Goal: Task Accomplishment & Management: Use online tool/utility

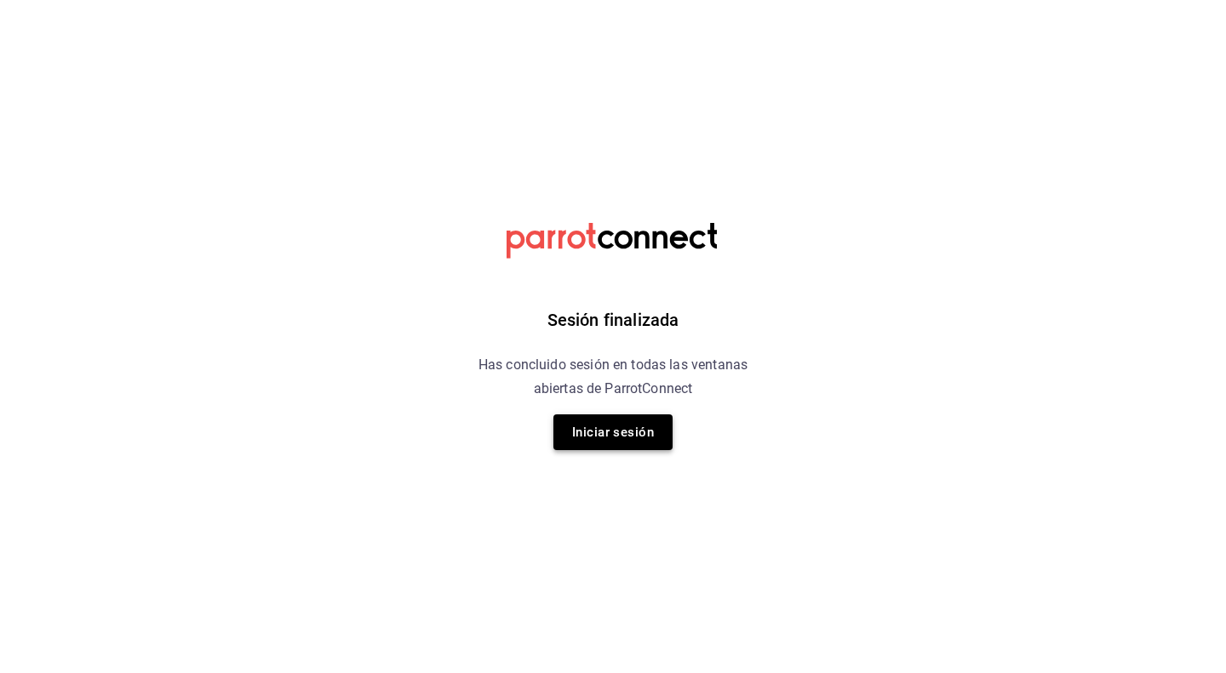
click at [658, 439] on button "Iniciar sesión" at bounding box center [612, 432] width 119 height 36
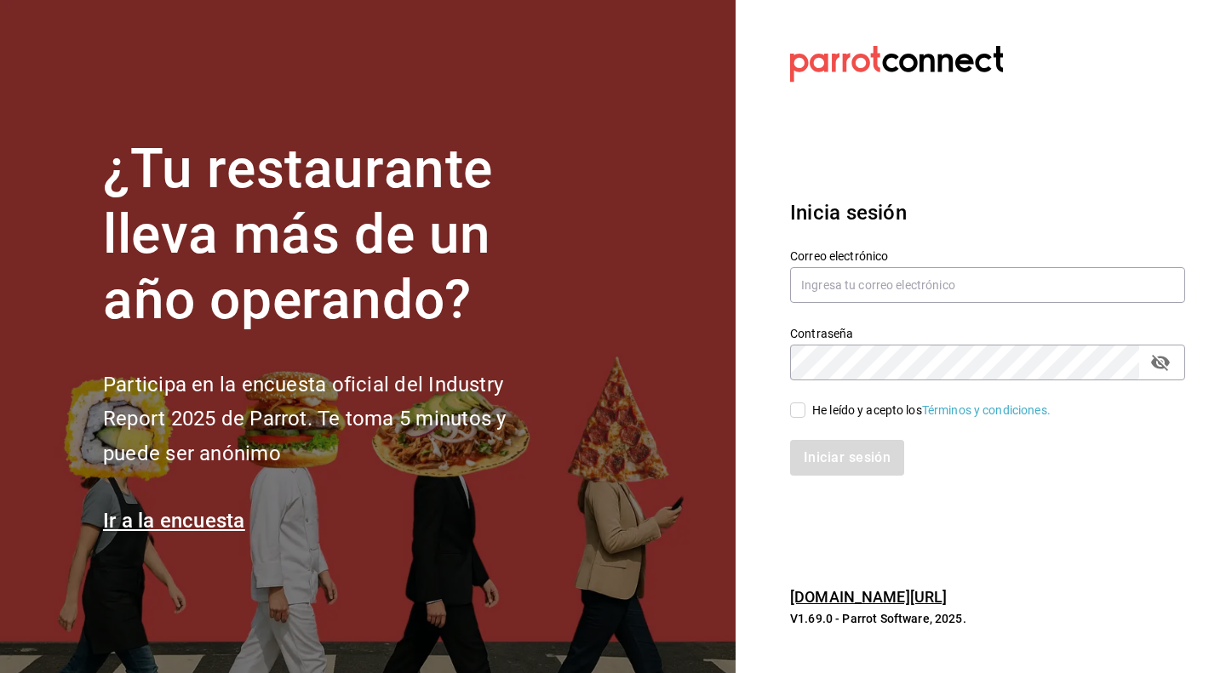
click at [804, 415] on input "He leído y acepto los Términos y condiciones." at bounding box center [797, 410] width 15 height 15
checkbox input "true"
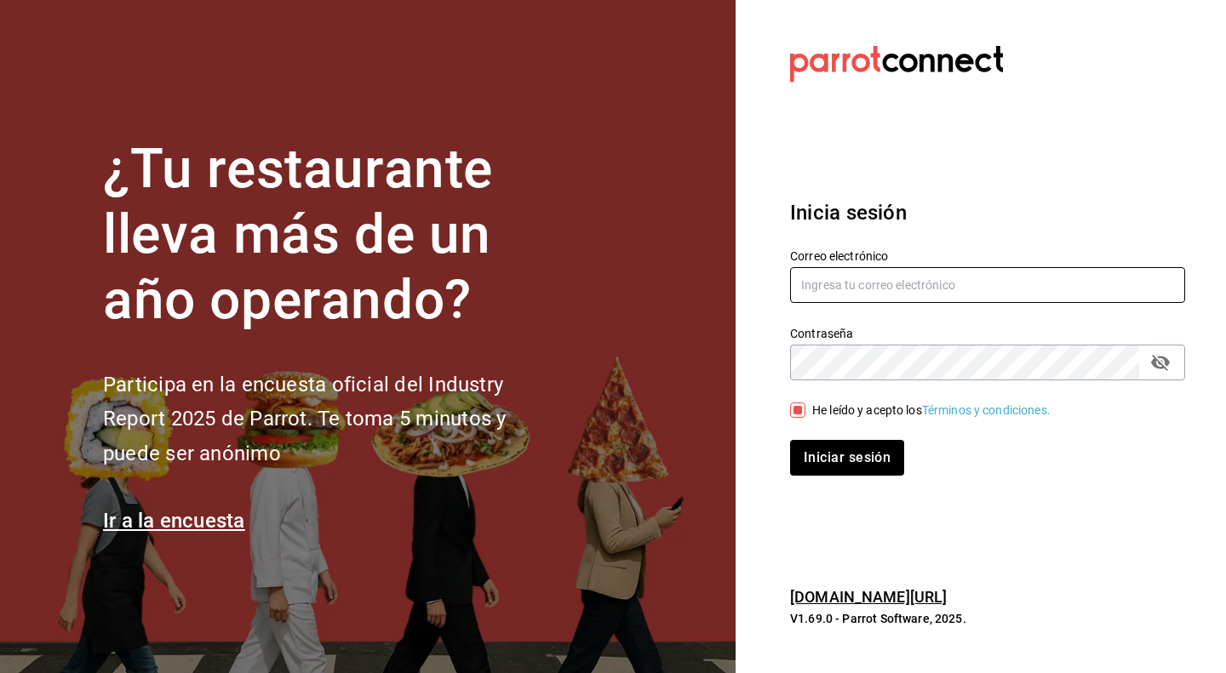
click at [866, 293] on input "text" at bounding box center [987, 285] width 395 height 36
type input "robertomargonz@gmail.com"
click at [805, 468] on button "Iniciar sesión" at bounding box center [848, 458] width 116 height 36
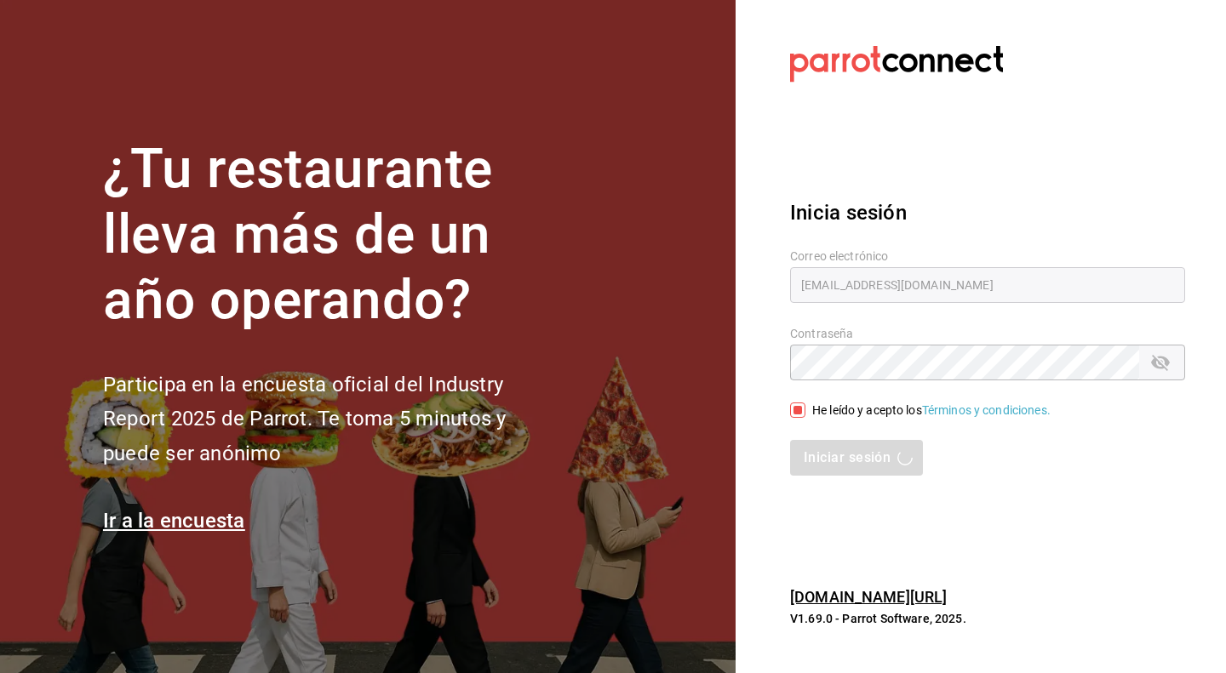
click at [796, 409] on input "He leído y acepto los Términos y condiciones." at bounding box center [797, 410] width 15 height 15
checkbox input "false"
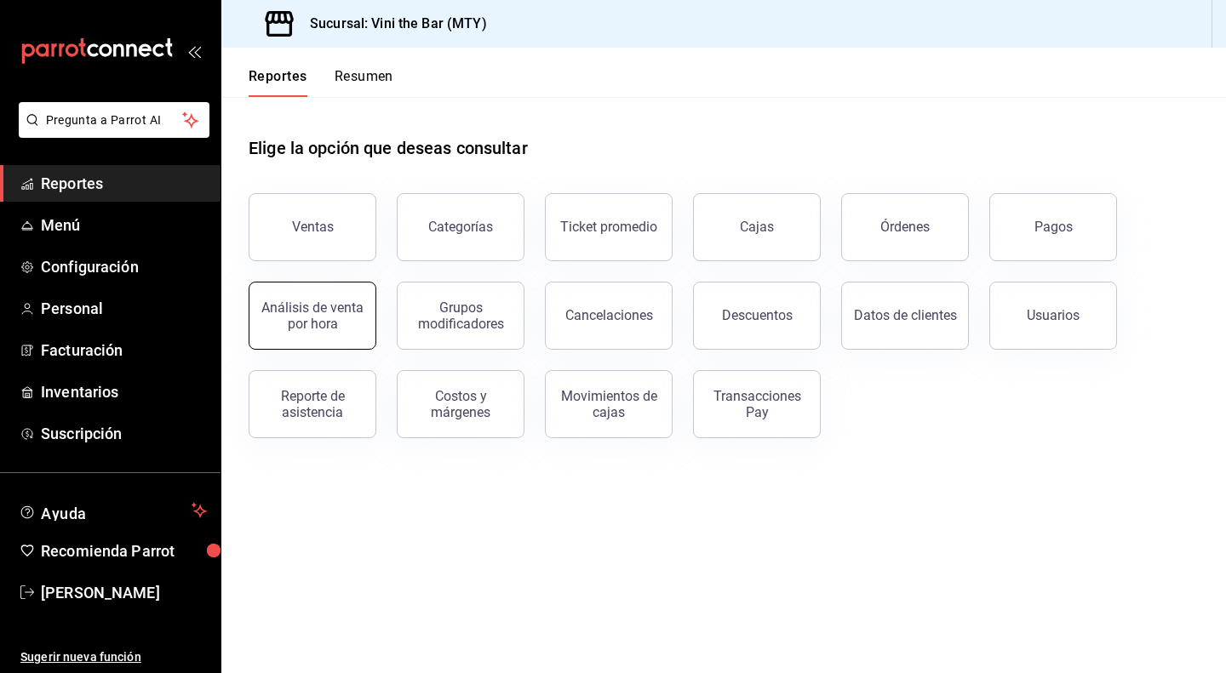
click at [323, 312] on div "Análisis de venta por hora" at bounding box center [313, 316] width 106 height 32
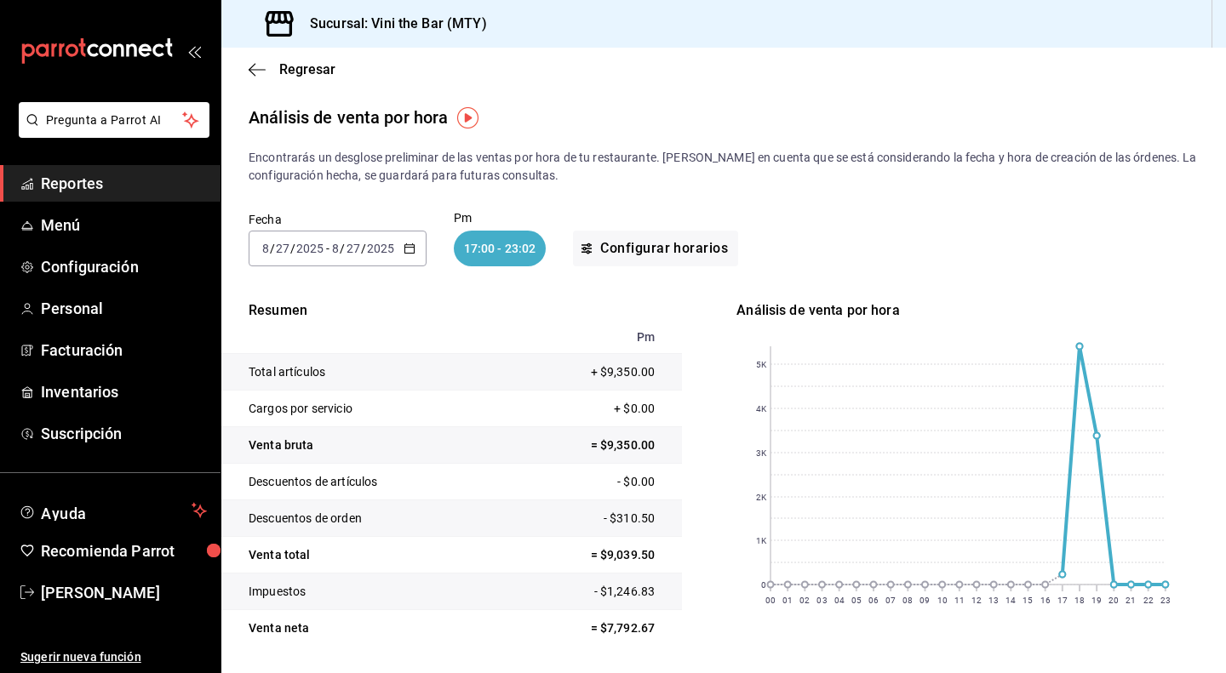
click at [409, 251] on icon "button" at bounding box center [409, 249] width 12 height 12
click at [349, 424] on li "Mes actual" at bounding box center [328, 415] width 159 height 38
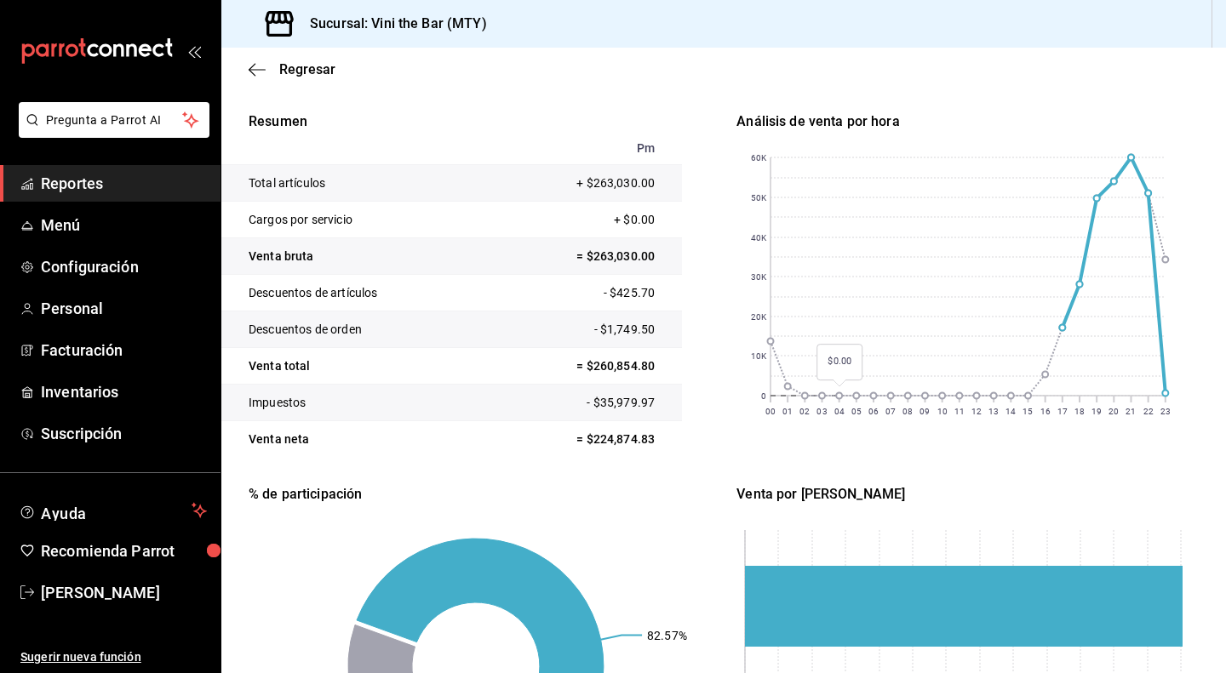
scroll to position [126, 0]
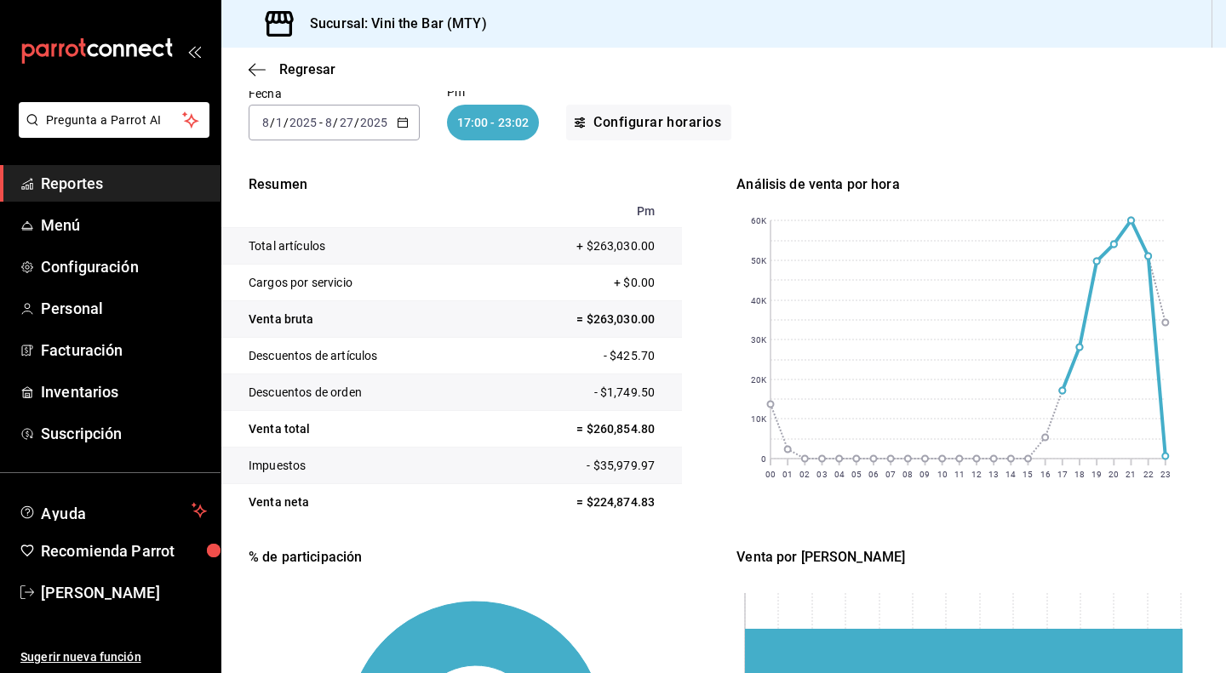
click at [389, 120] on div "[DATE] [DATE] - [DATE] [DATE]" at bounding box center [334, 123] width 171 height 36
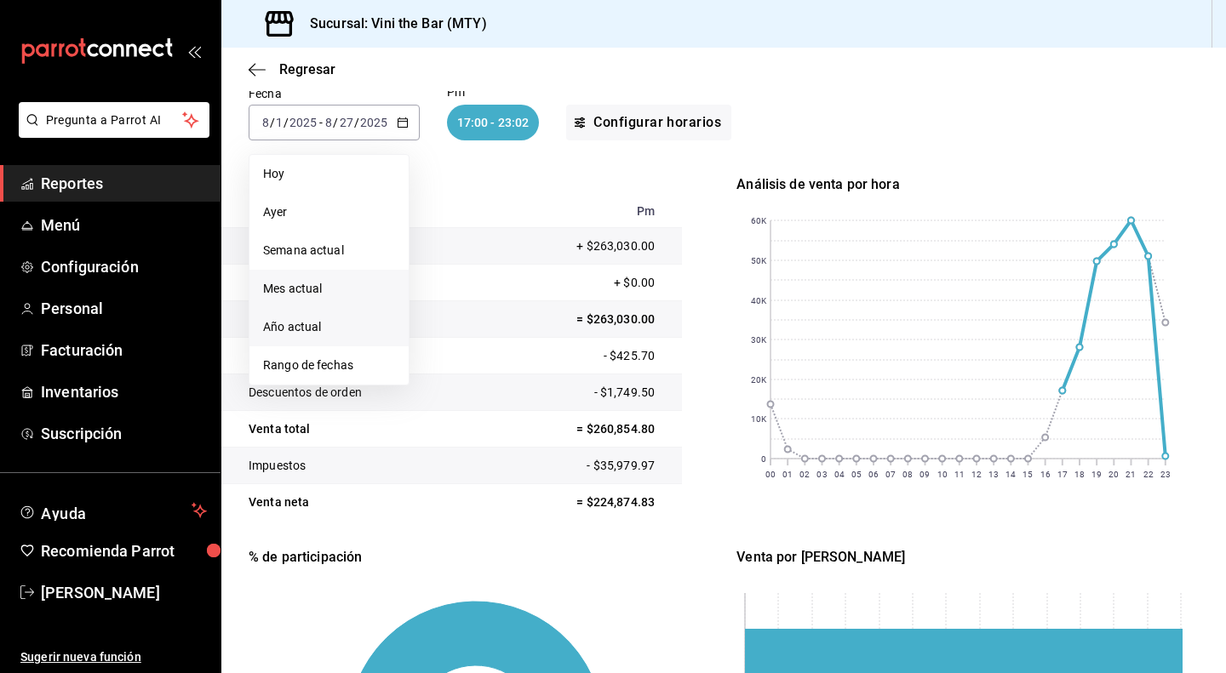
click at [327, 328] on span "Año actual" at bounding box center [329, 327] width 132 height 18
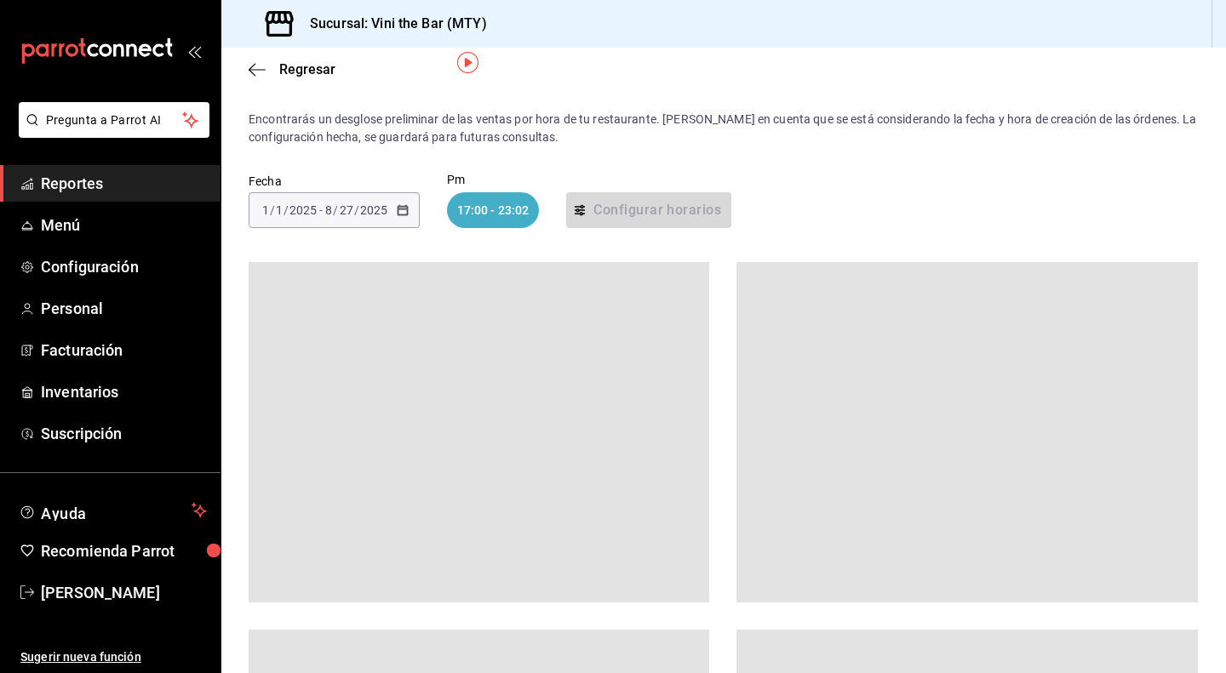
scroll to position [37, 0]
click at [111, 233] on span "Menú" at bounding box center [124, 225] width 166 height 23
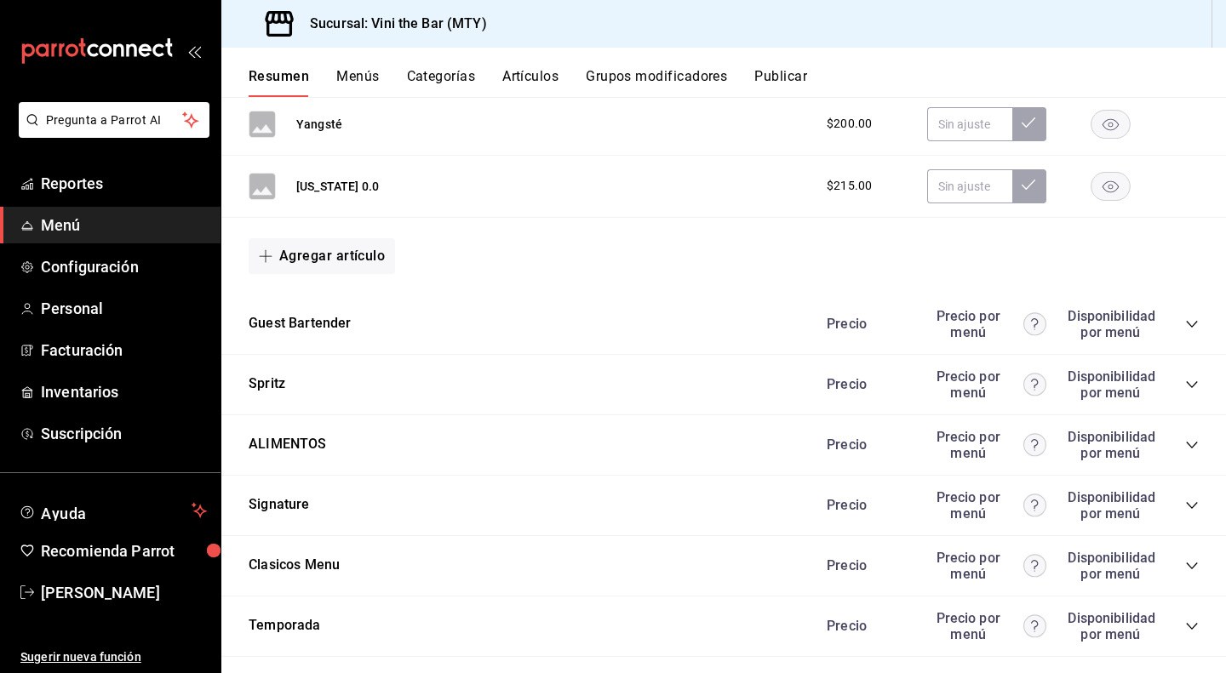
scroll to position [849, 0]
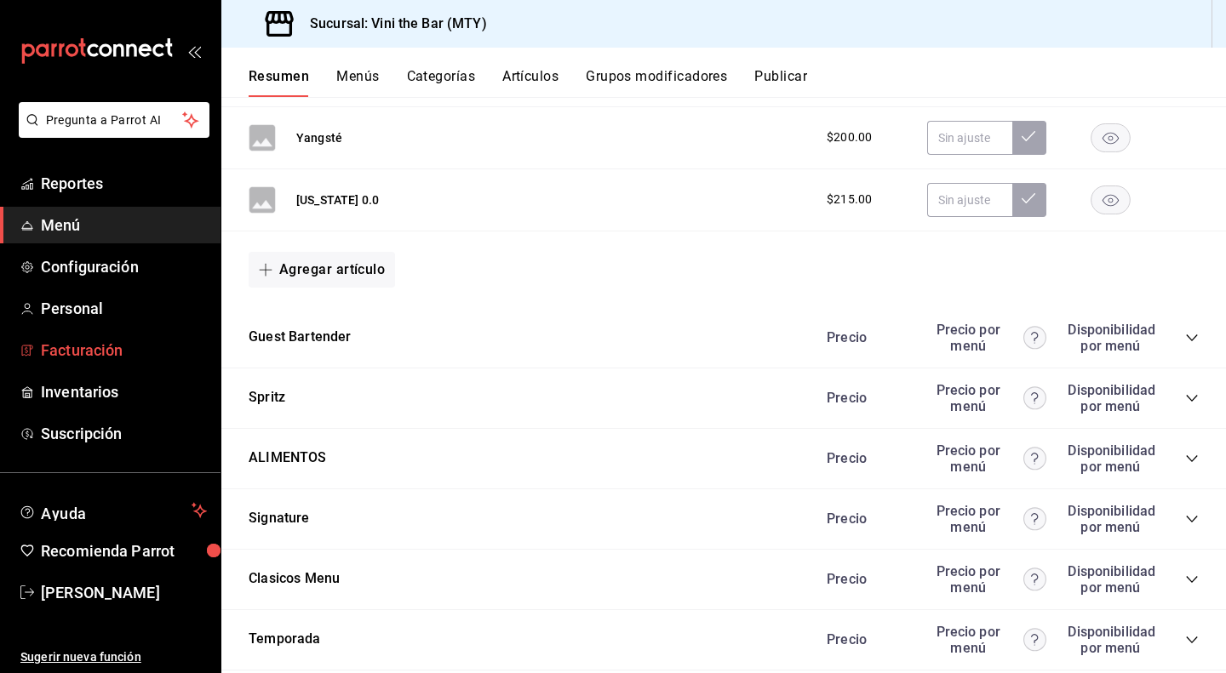
click at [100, 341] on span "Facturación" at bounding box center [124, 350] width 166 height 23
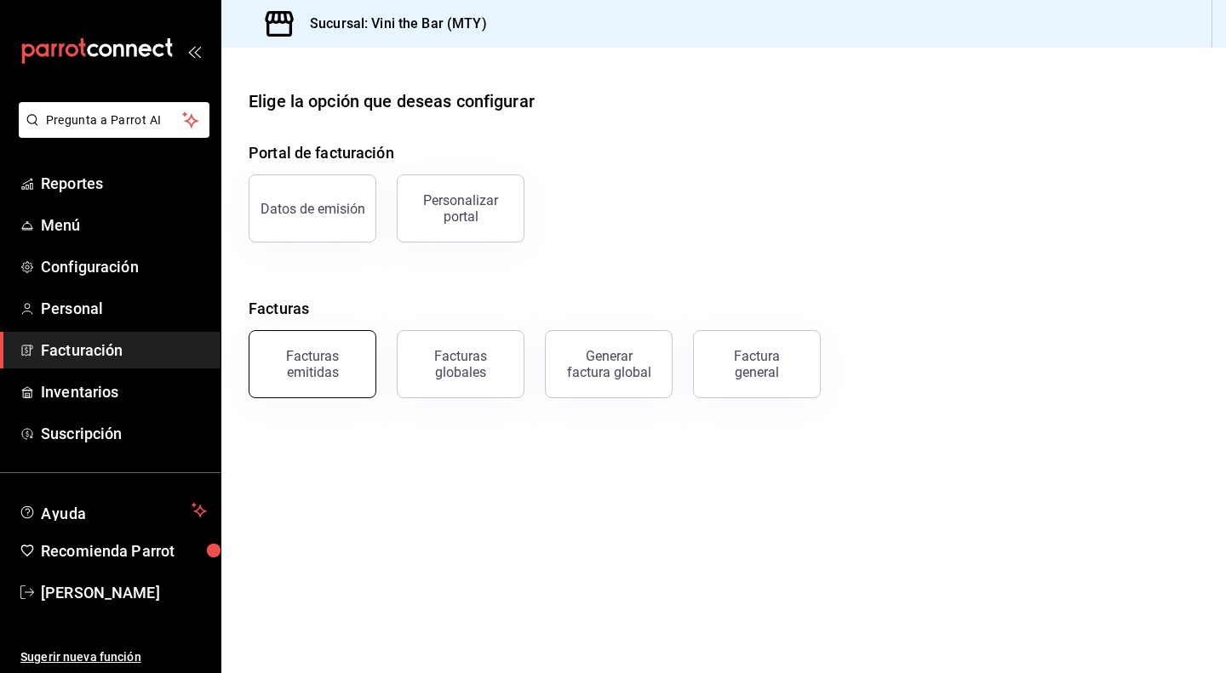
click at [274, 374] on div "Facturas emitidas" at bounding box center [313, 364] width 106 height 32
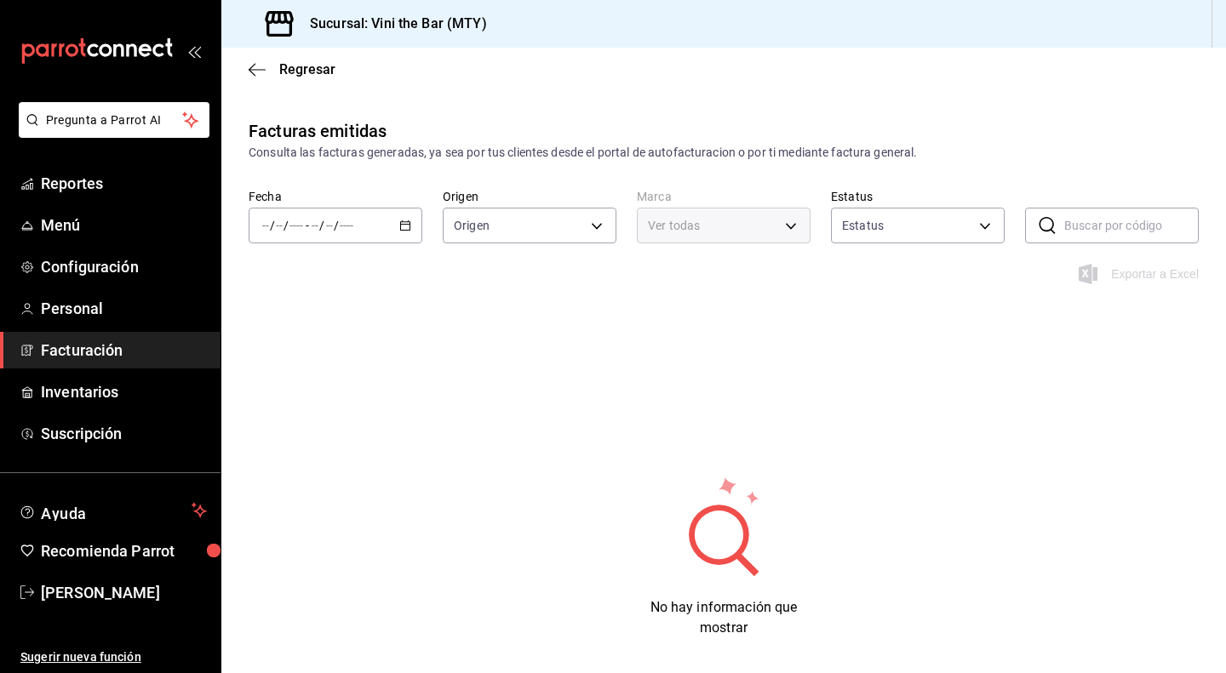
type input "ORDER_INVOICE,GENERAL_INVOICE"
type input "ACTIVE,PENDING_CANCELLATION,CANCELLED,PRE_CANCELLED"
type input "301e9998-7bb8-4f99-8862-78d6caeba7de"
click at [110, 191] on span "Reportes" at bounding box center [124, 183] width 166 height 23
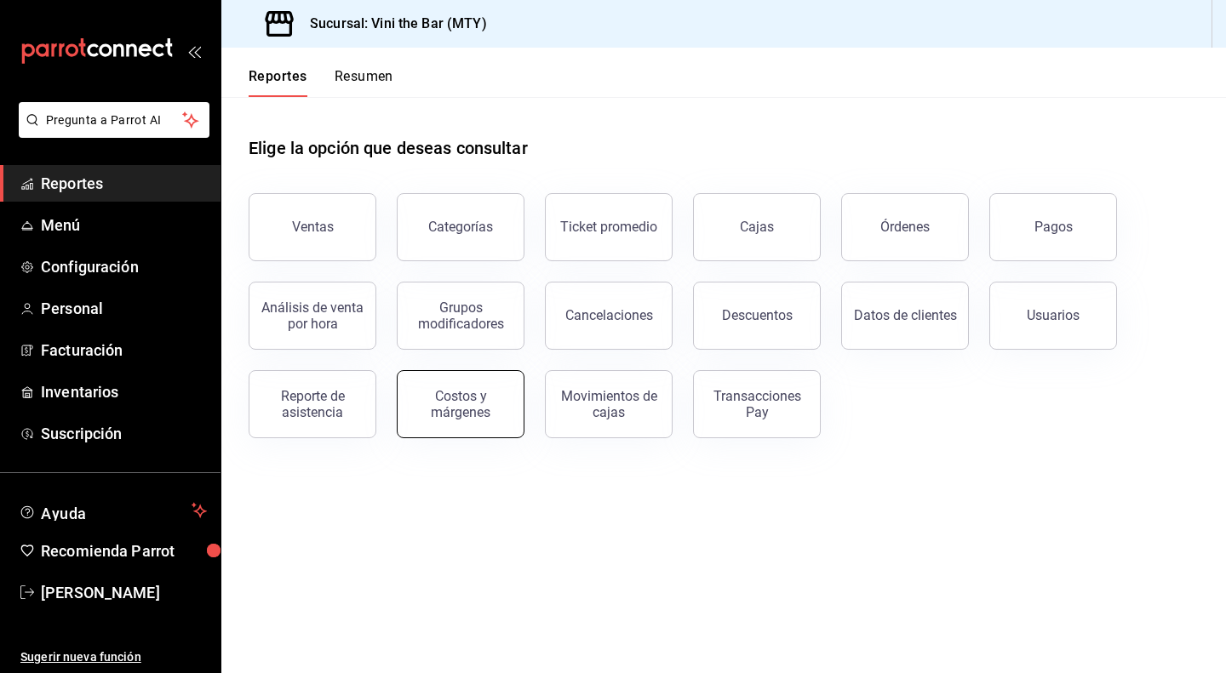
click at [439, 393] on div "Costos y márgenes" at bounding box center [461, 404] width 106 height 32
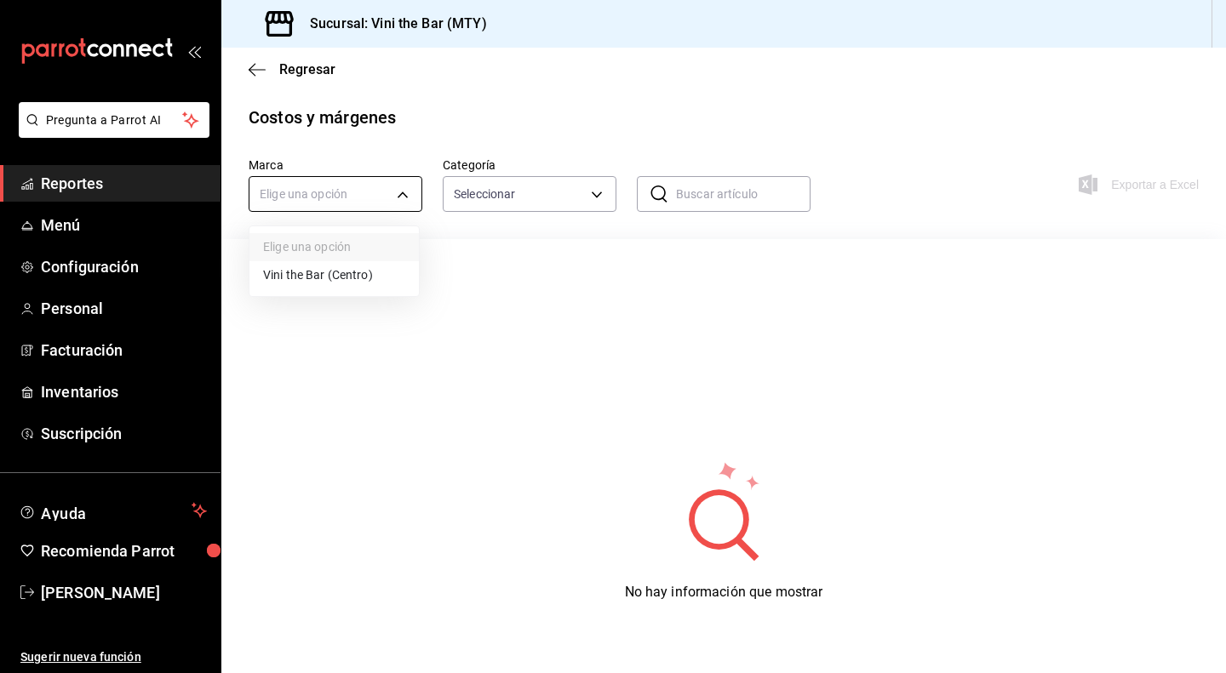
click at [393, 186] on body "Pregunta a Parrot AI Reportes Menú Configuración Personal Facturación Inventari…" at bounding box center [613, 336] width 1226 height 673
click at [350, 275] on li "Vini the Bar (Centro)" at bounding box center [333, 275] width 169 height 28
type input "301e9998-7bb8-4f99-8862-78d6caeba7de"
click at [485, 183] on body "Pregunta a Parrot AI Reportes Menú Configuración Personal Facturación Inventari…" at bounding box center [613, 336] width 1226 height 673
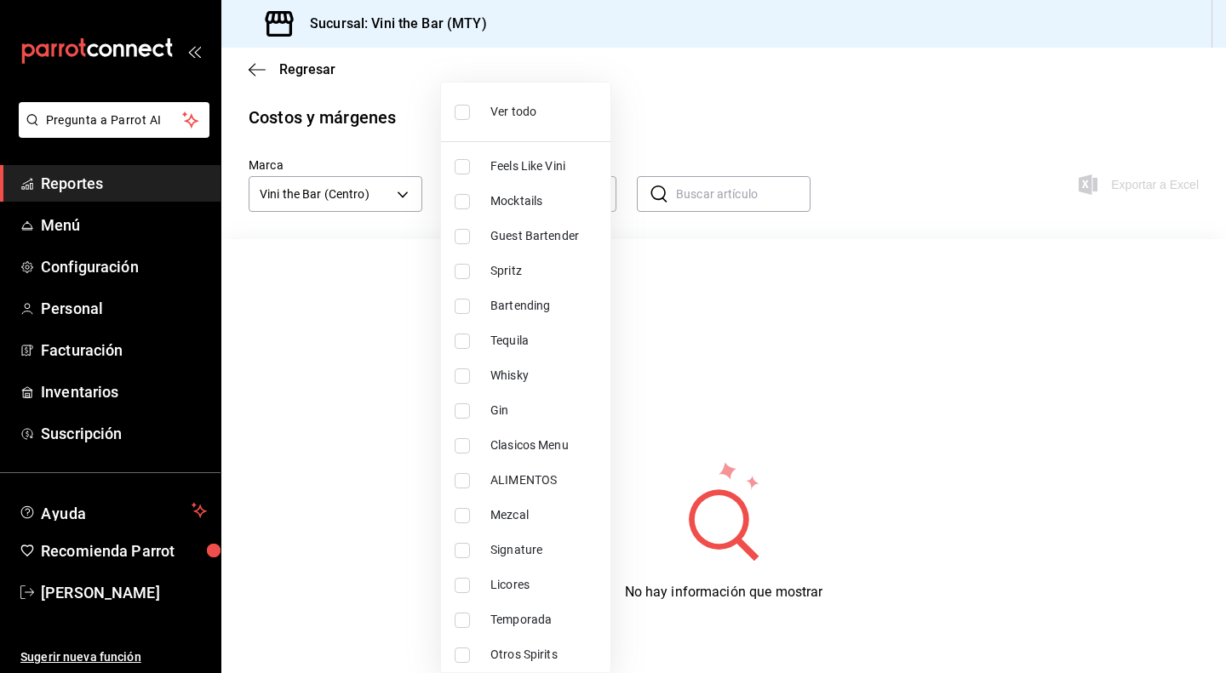
click at [468, 116] on input "checkbox" at bounding box center [461, 112] width 15 height 15
checkbox input "true"
type input "12d1936a-636c-47d0-af86-05f23ee8085a,bf73e106-2912-4ef1-8d40-26f4b7a63d15,c075e…"
checkbox input "true"
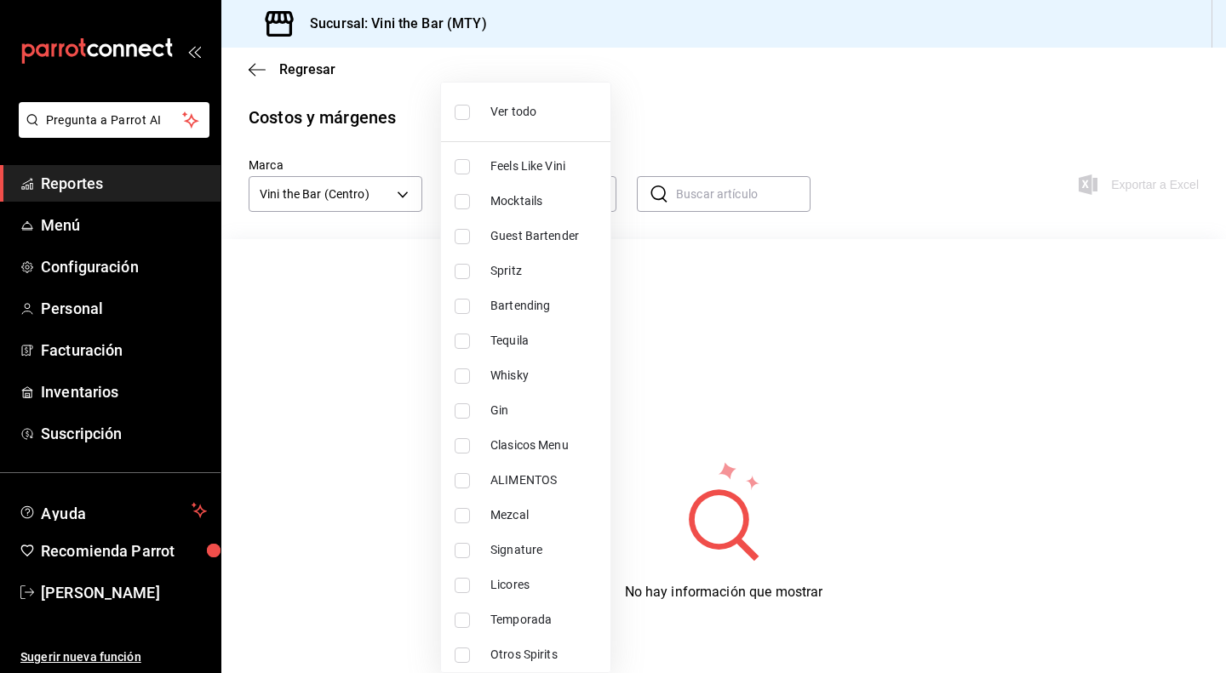
checkbox input "true"
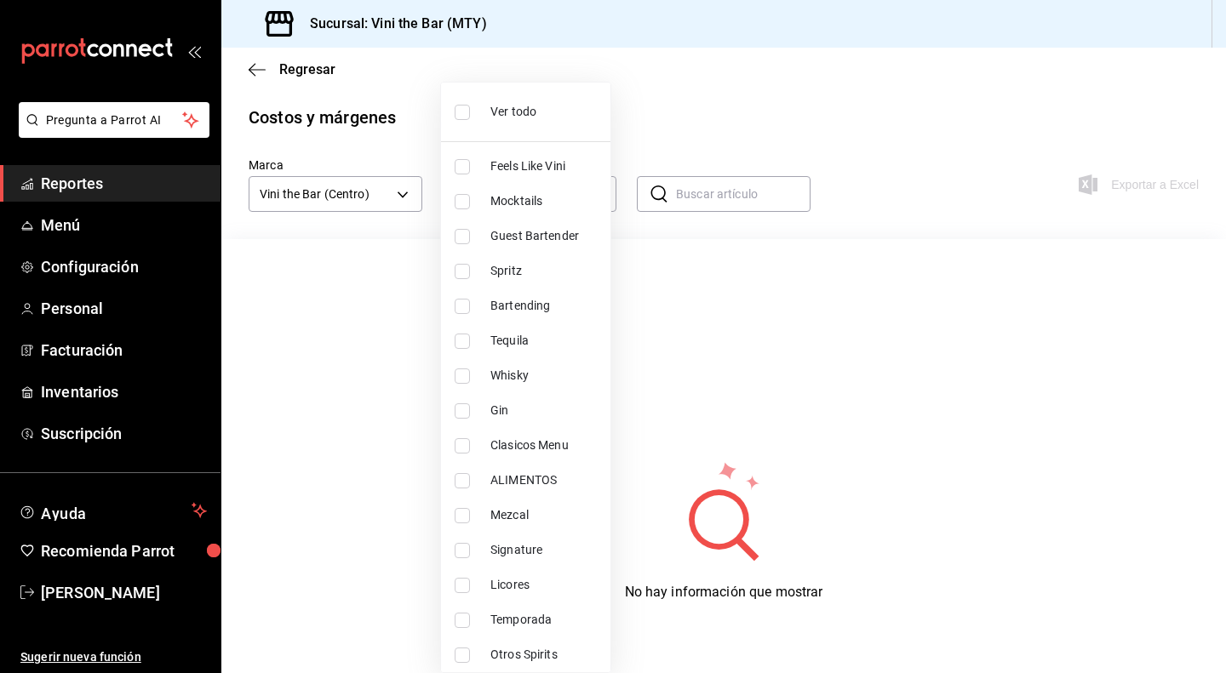
checkbox input "true"
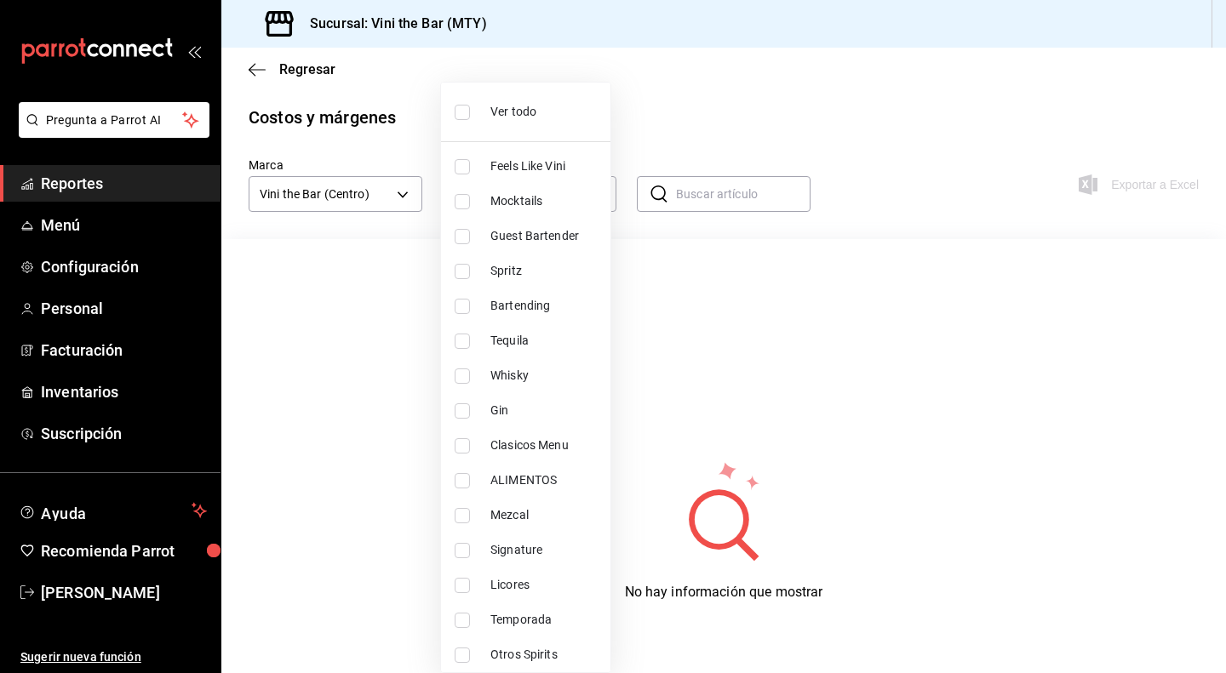
checkbox input "true"
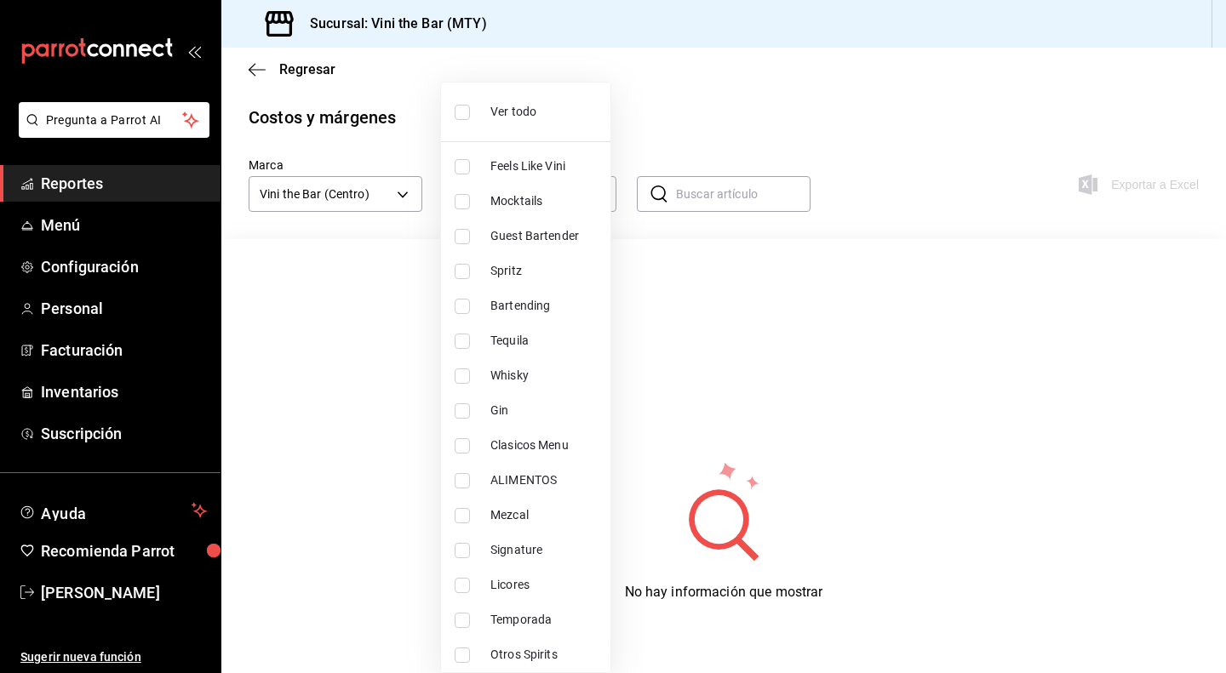
checkbox input "true"
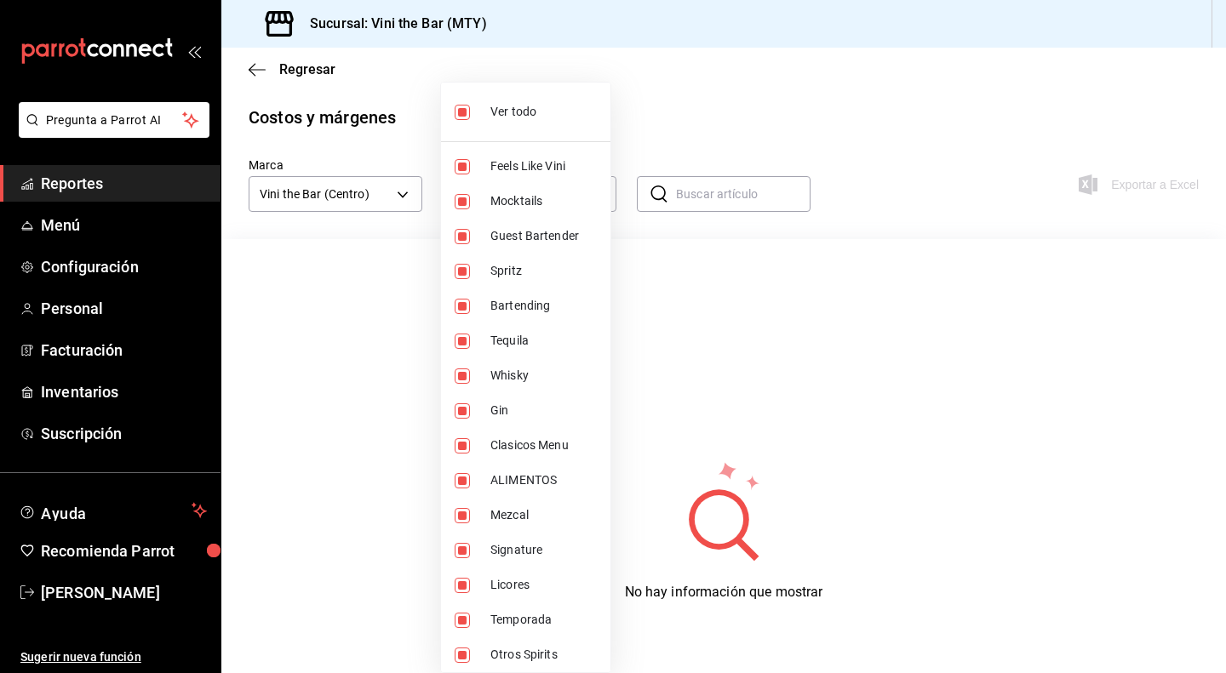
click at [626, 239] on div at bounding box center [613, 336] width 1226 height 673
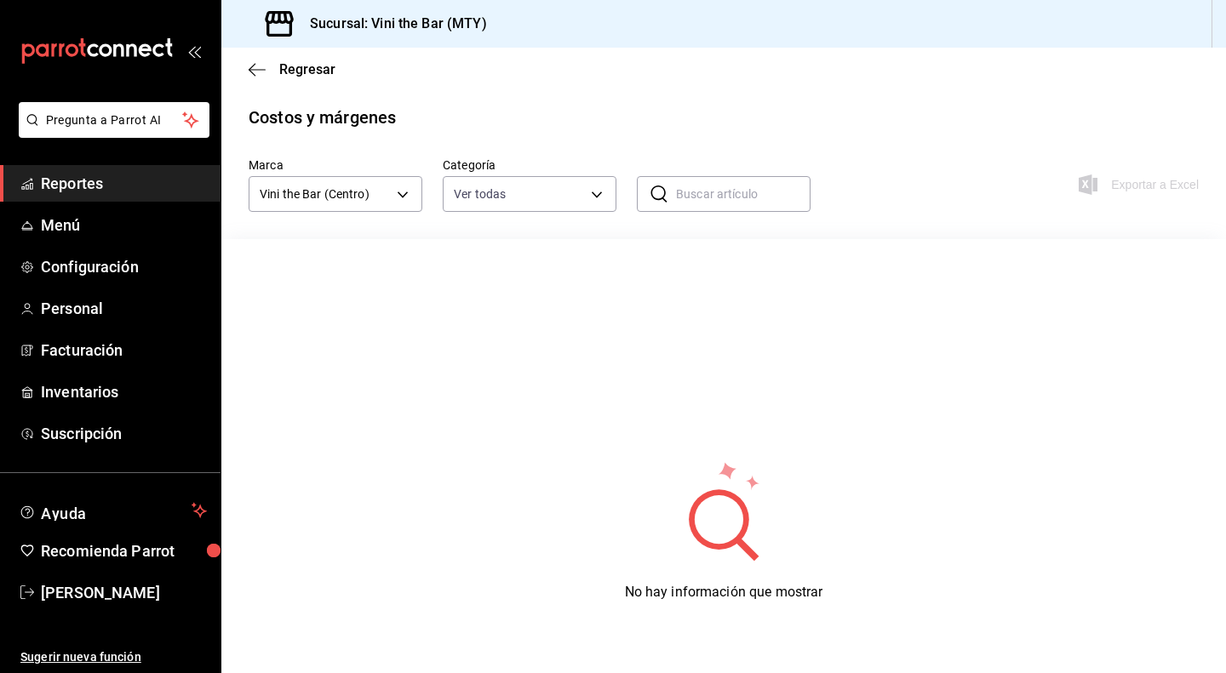
click at [102, 191] on span "Reportes" at bounding box center [124, 183] width 166 height 23
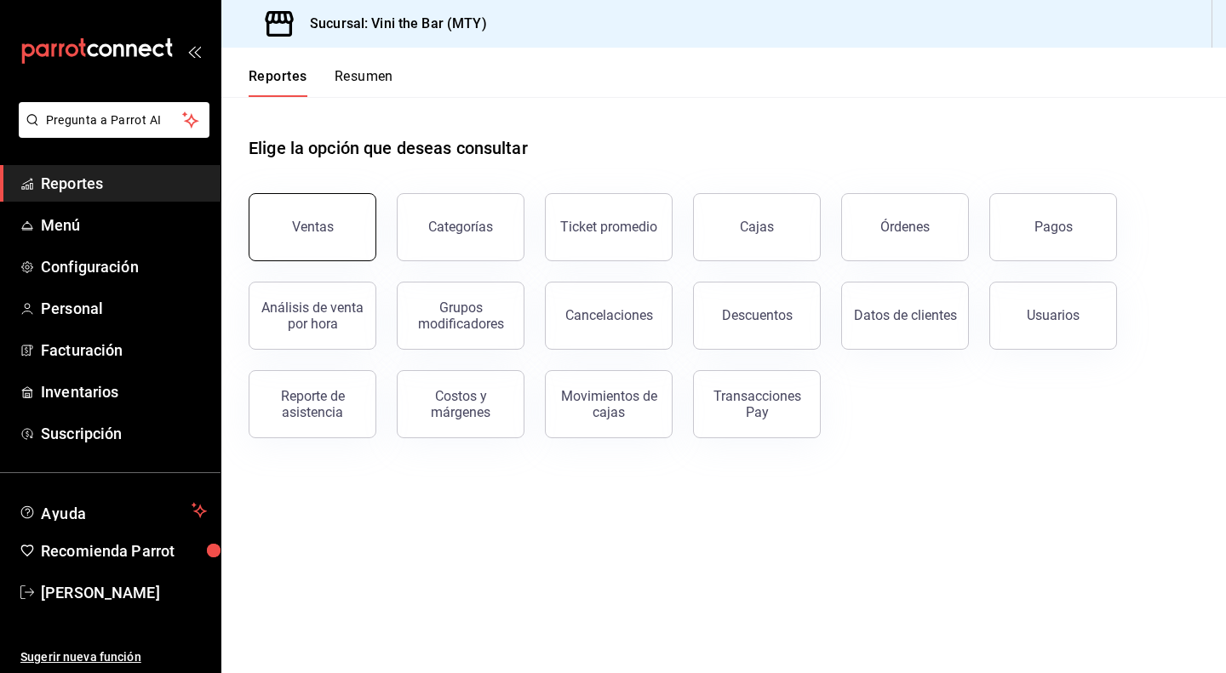
click at [345, 214] on button "Ventas" at bounding box center [313, 227] width 128 height 68
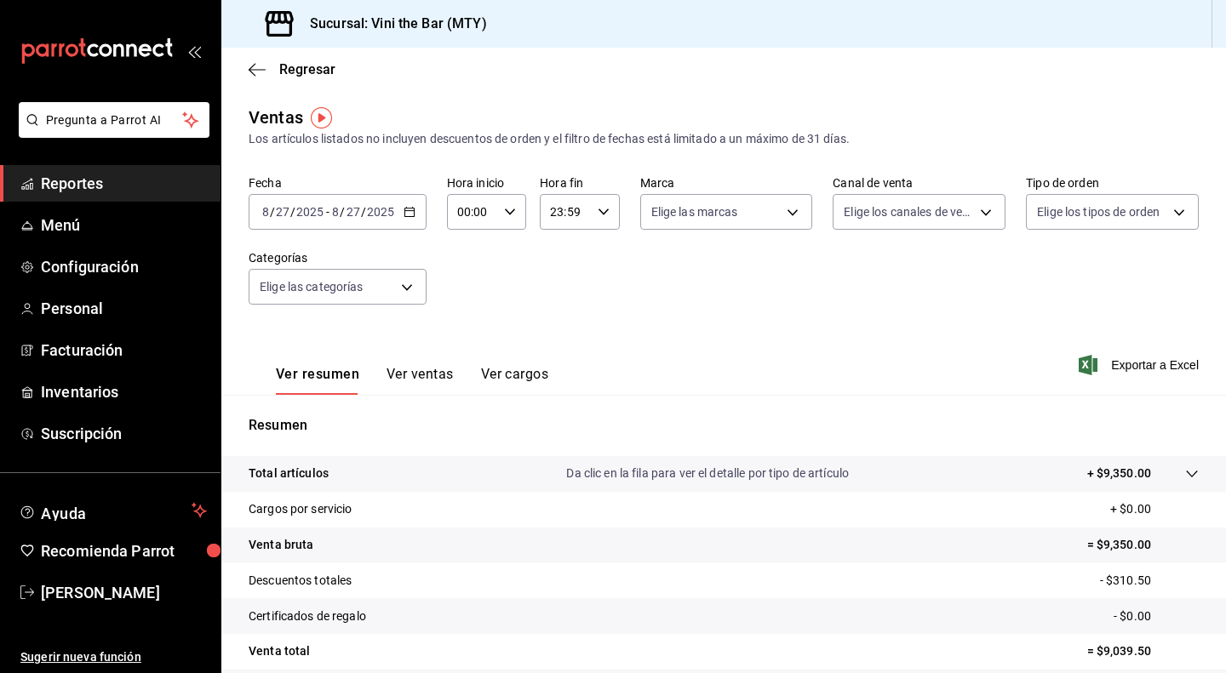
click at [408, 215] on icon "button" at bounding box center [409, 212] width 12 height 12
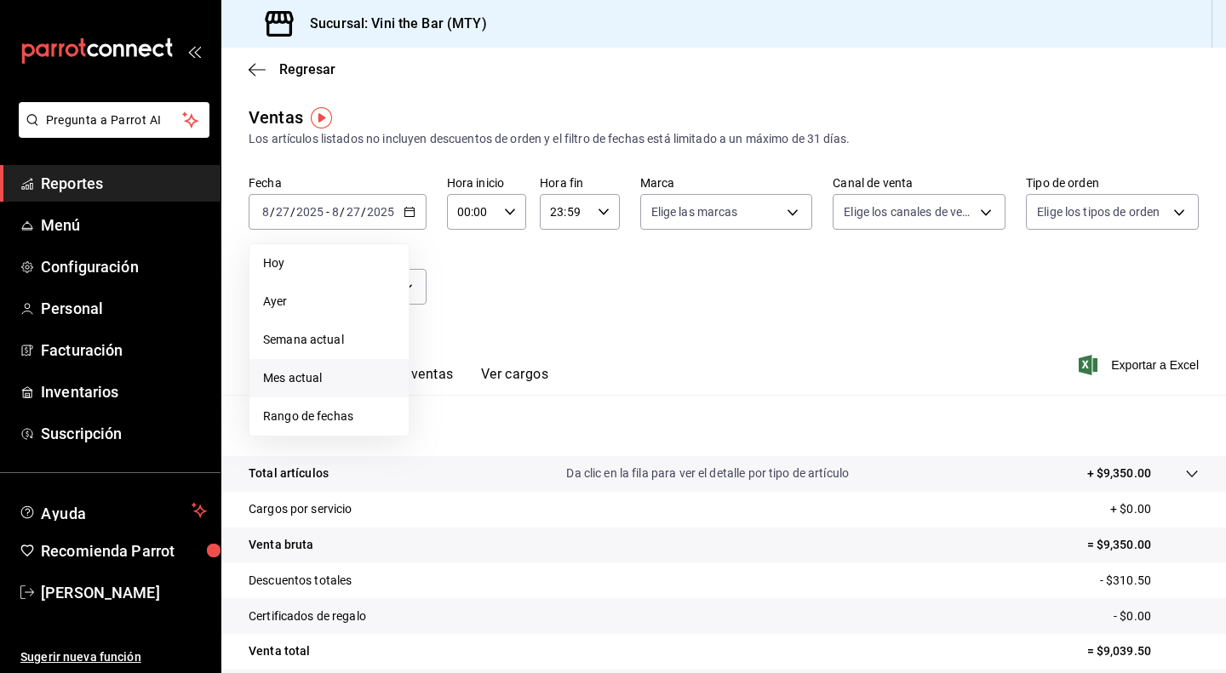
click at [315, 371] on span "Mes actual" at bounding box center [329, 378] width 132 height 18
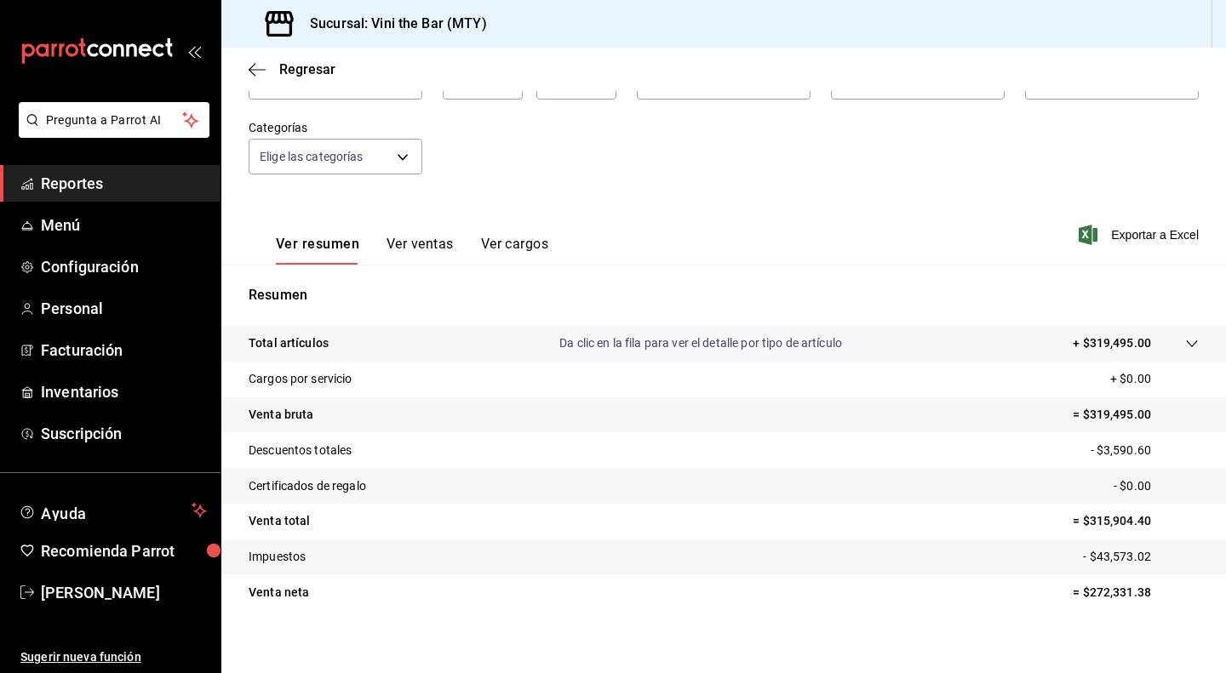
scroll to position [142, 0]
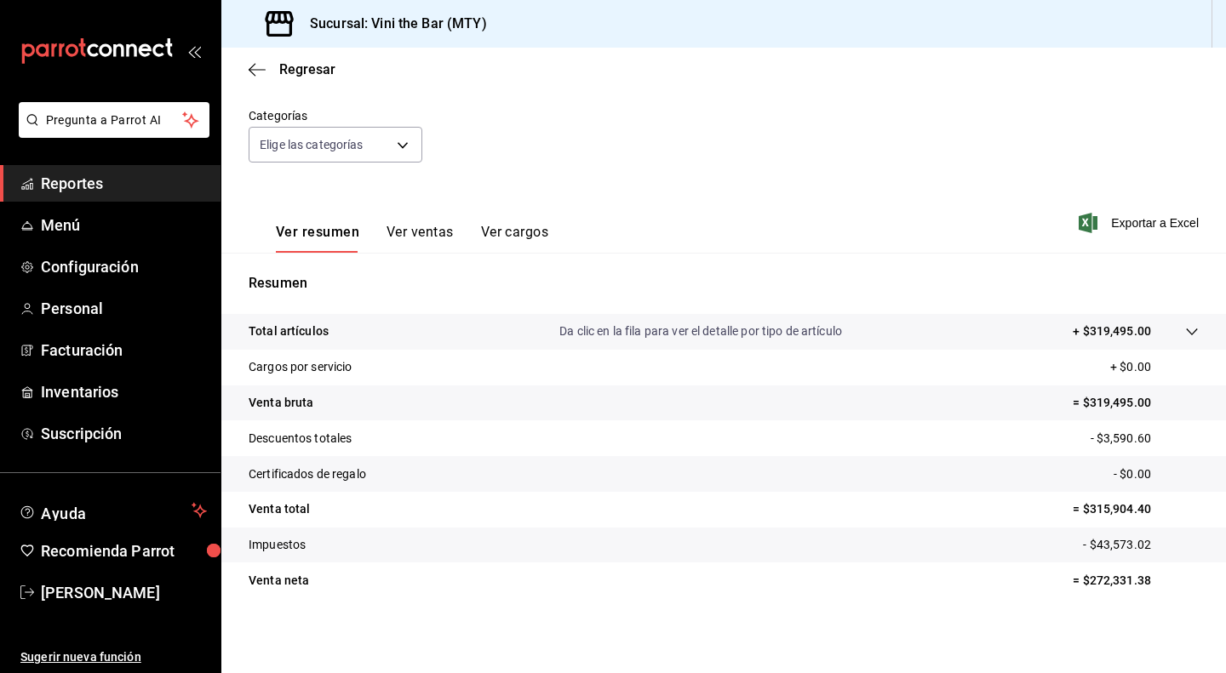
click at [443, 240] on button "Ver ventas" at bounding box center [419, 238] width 67 height 29
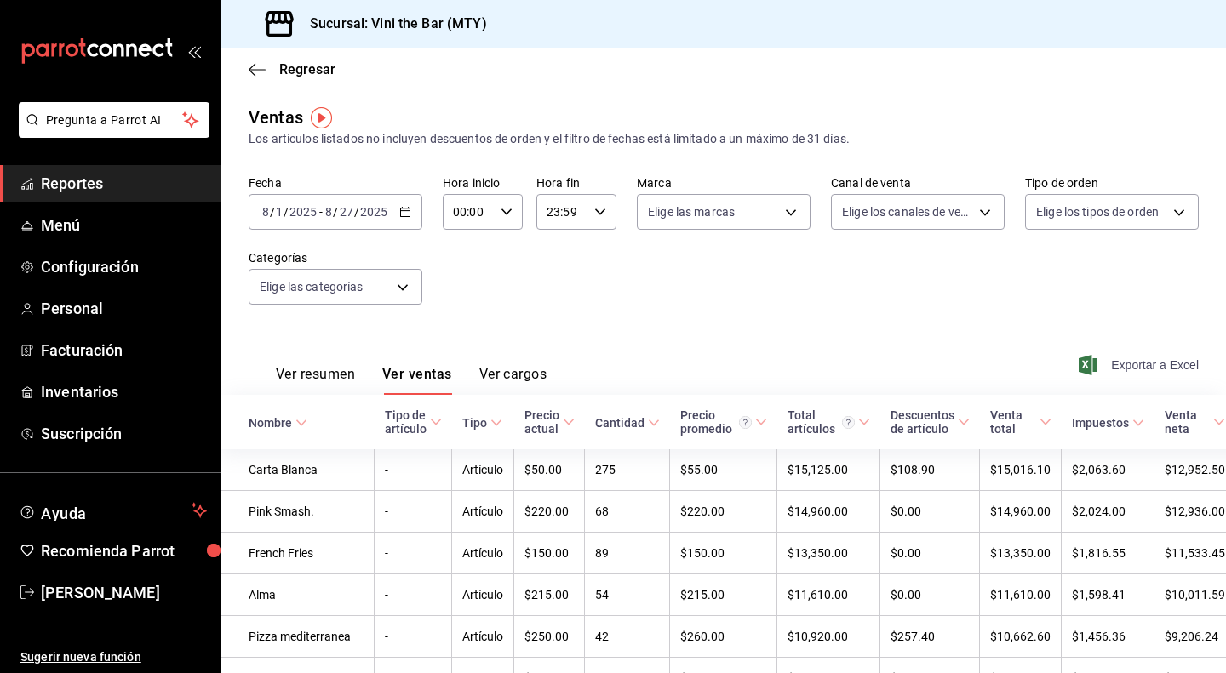
click at [1089, 371] on span "Exportar a Excel" at bounding box center [1140, 365] width 117 height 20
click at [107, 226] on span "Menú" at bounding box center [124, 225] width 166 height 23
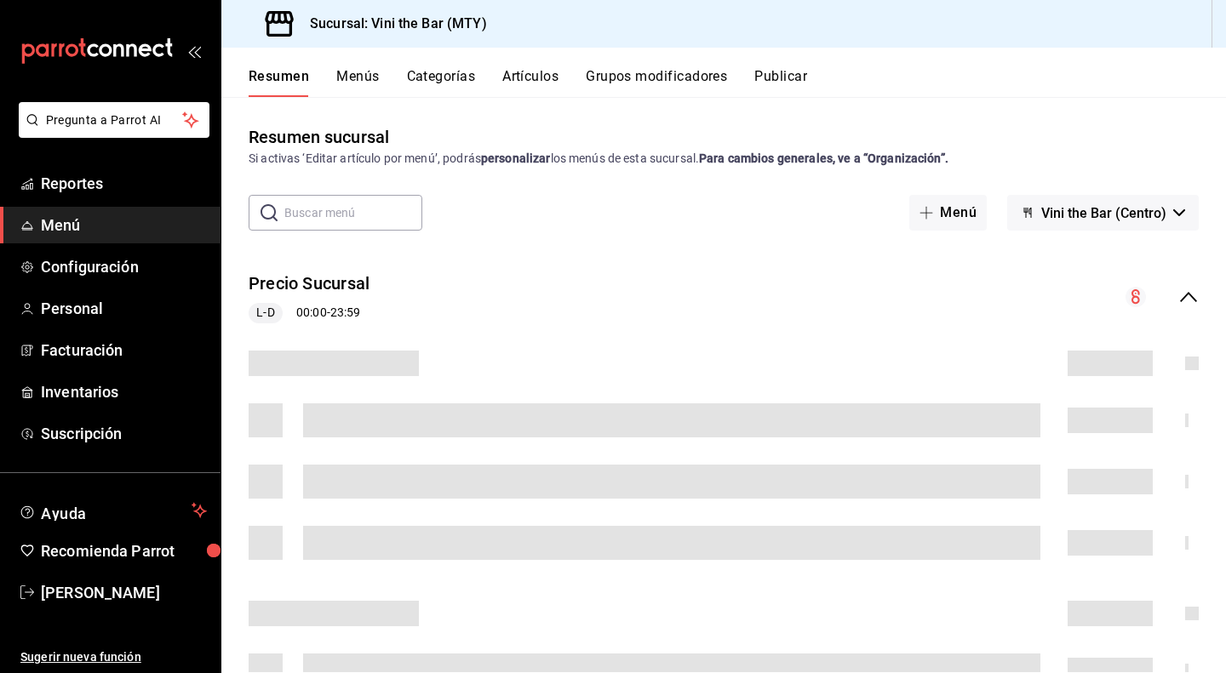
click at [567, 71] on div "Resumen Menús Categorías Artículos Grupos modificadores Publicar" at bounding box center [737, 82] width 977 height 29
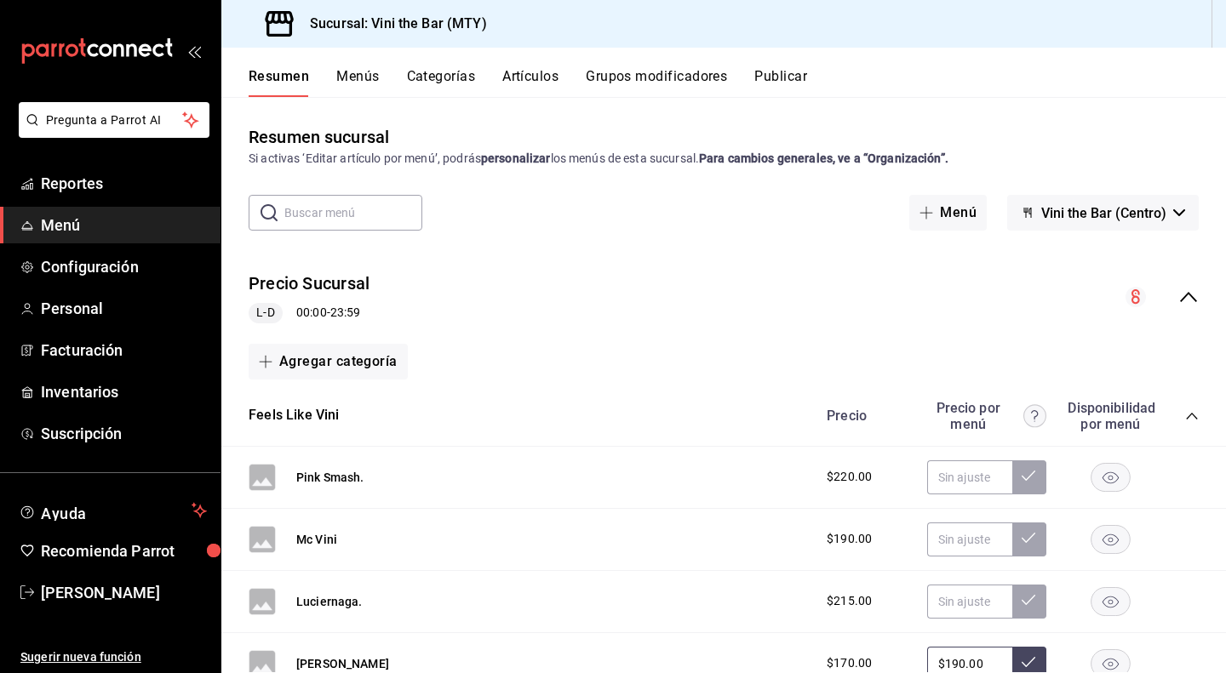
click at [546, 74] on button "Artículos" at bounding box center [530, 82] width 56 height 29
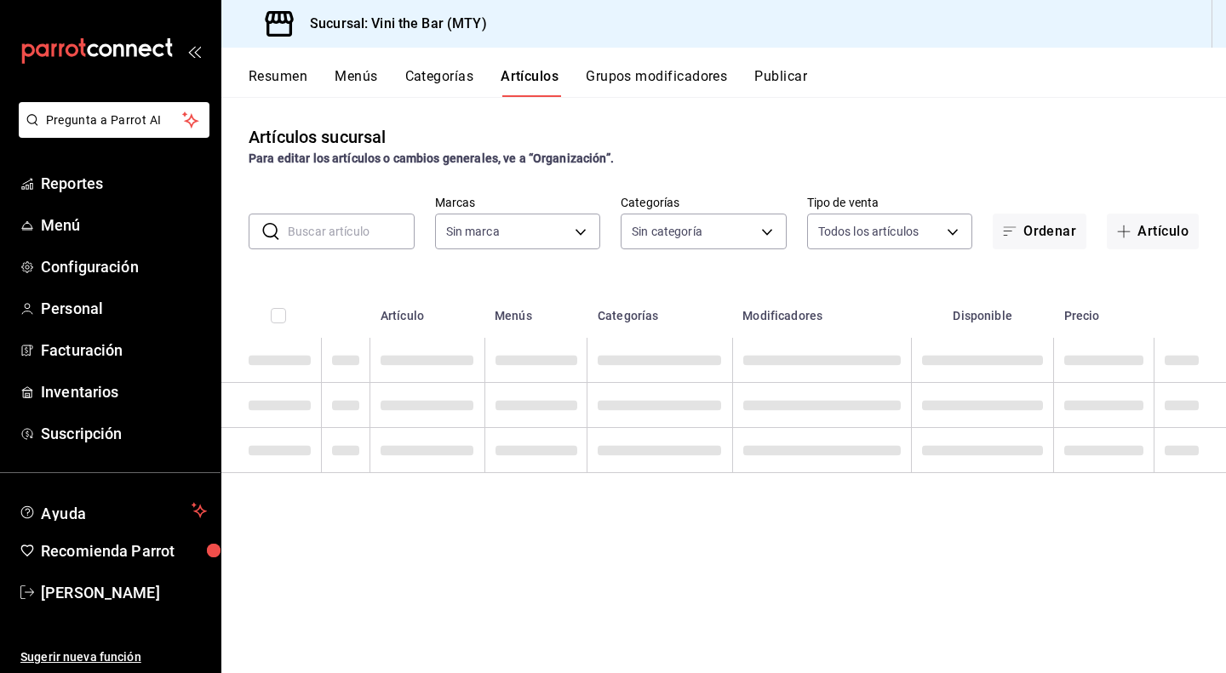
type input "301e9998-7bb8-4f99-8862-78d6caeba7de"
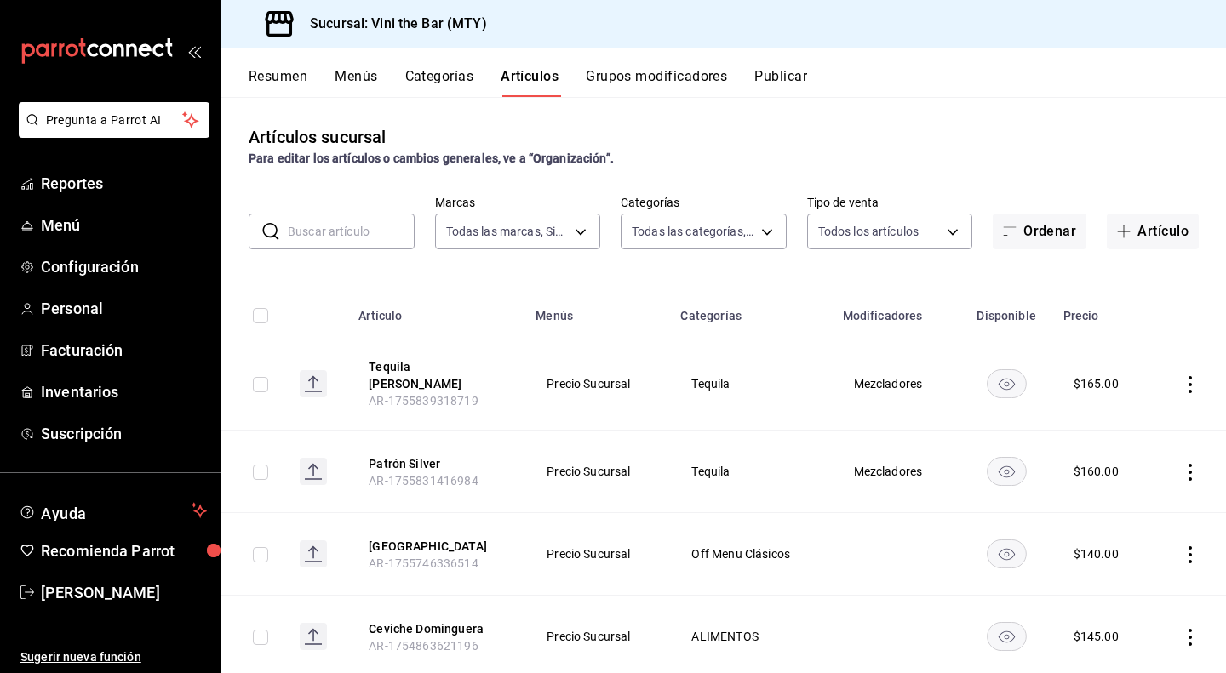
type input "12d1936a-636c-47d0-af86-05f23ee8085a,bf73e106-2912-4ef1-8d40-26f4b7a63d15,c075e…"
click at [1138, 242] on button "Artículo" at bounding box center [1152, 232] width 92 height 36
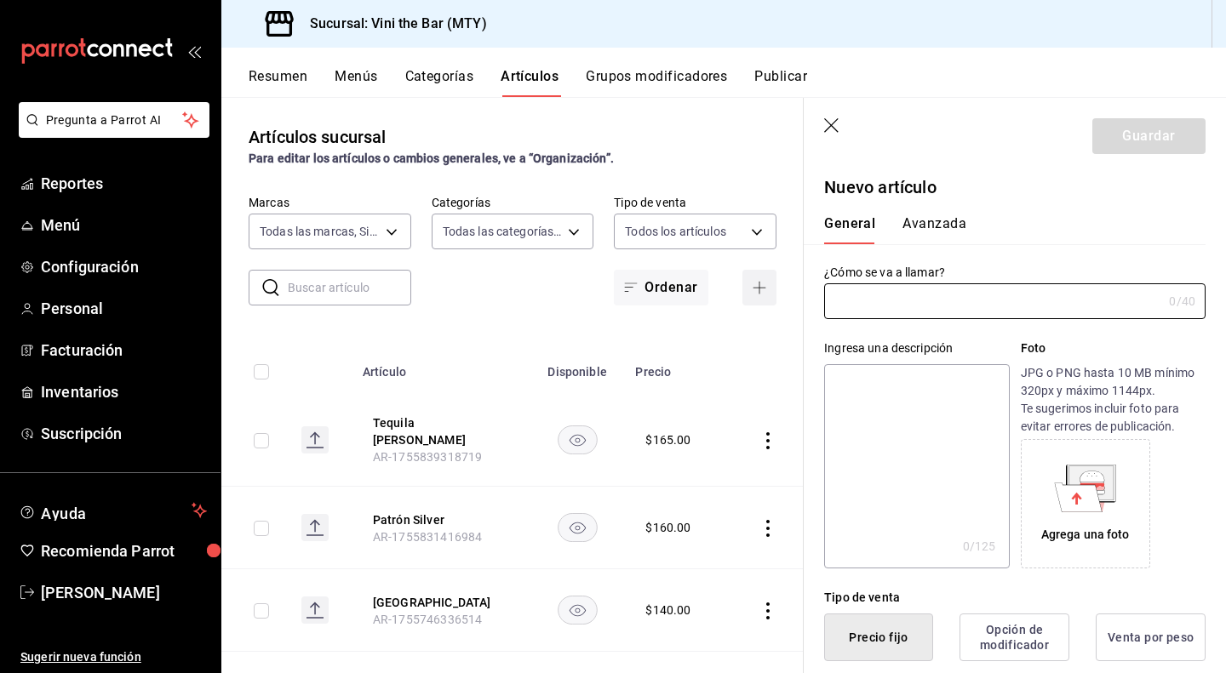
type input "AR-1756360388497"
type input "Agua de Rancho [DATE]"
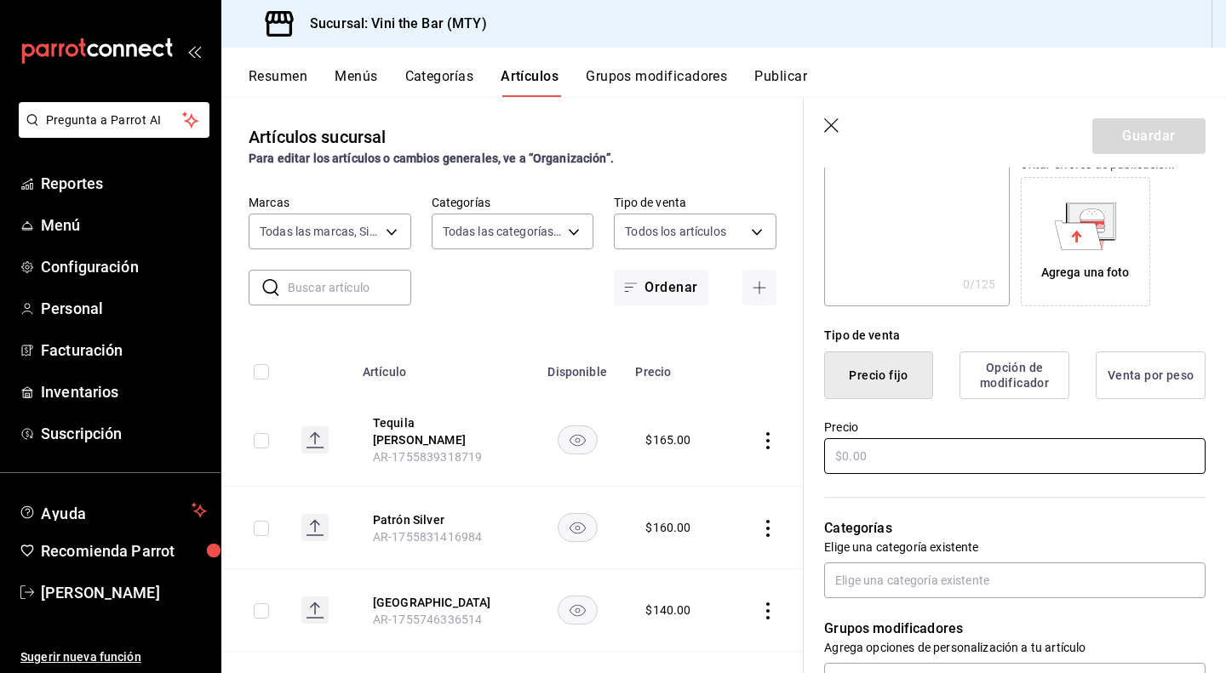
scroll to position [290, 0]
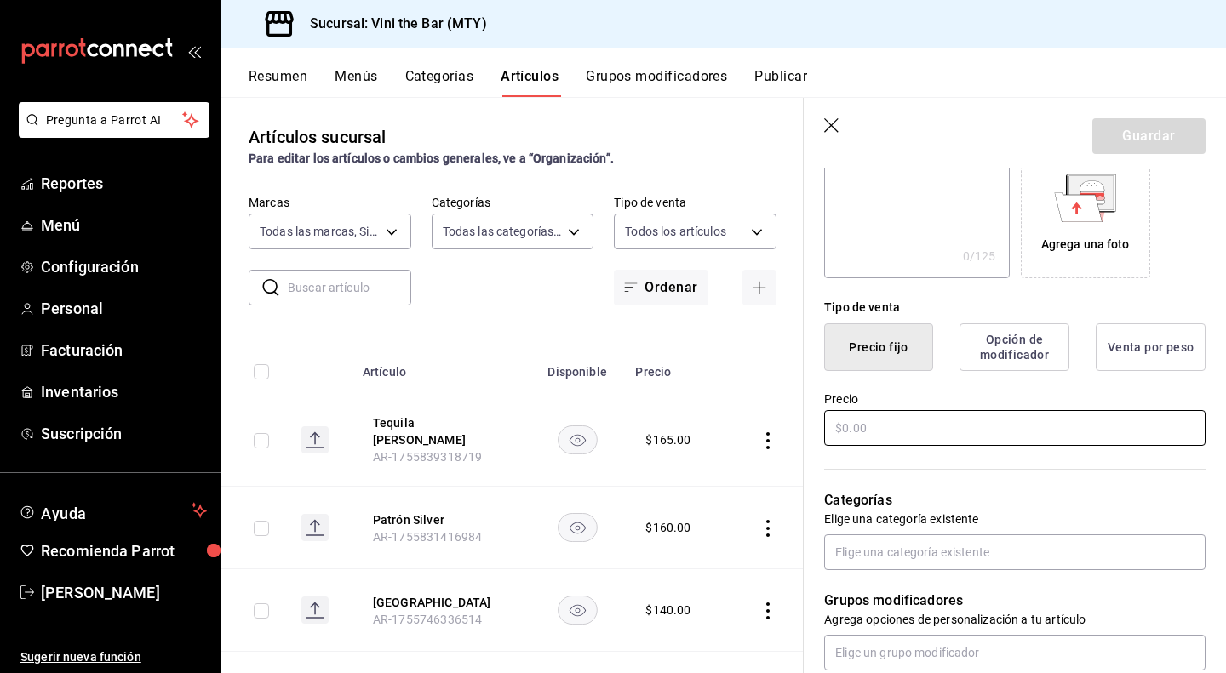
click at [1025, 430] on input "text" at bounding box center [1014, 428] width 381 height 36
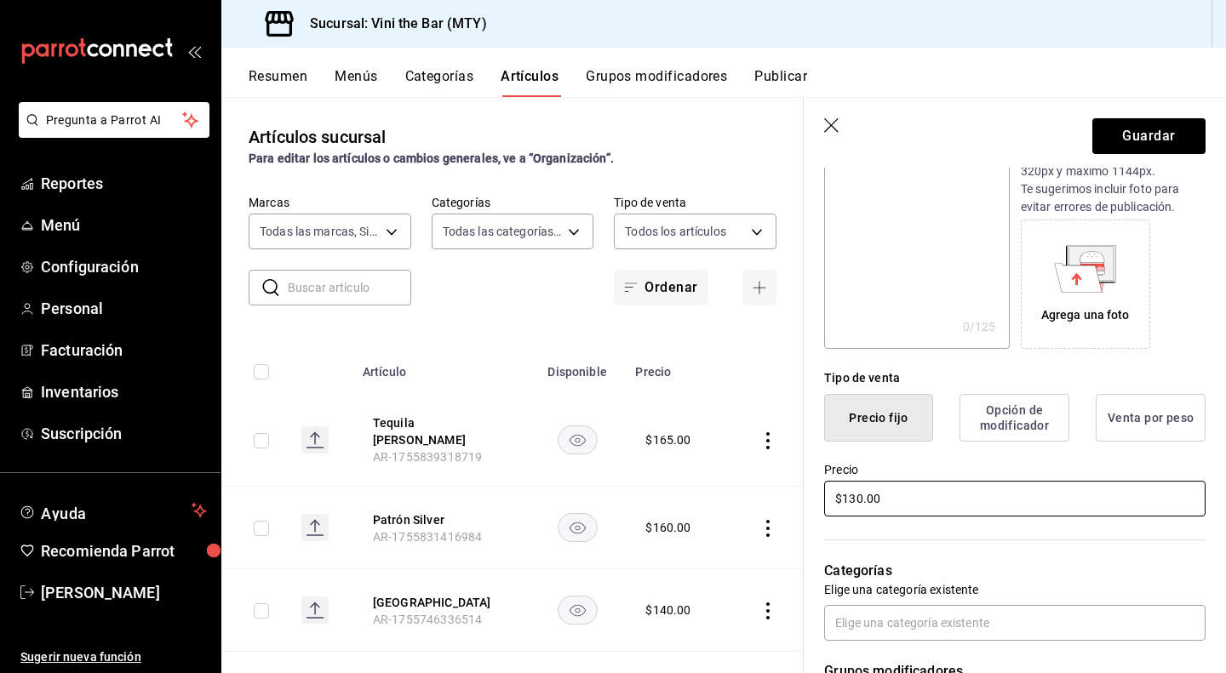
scroll to position [0, 0]
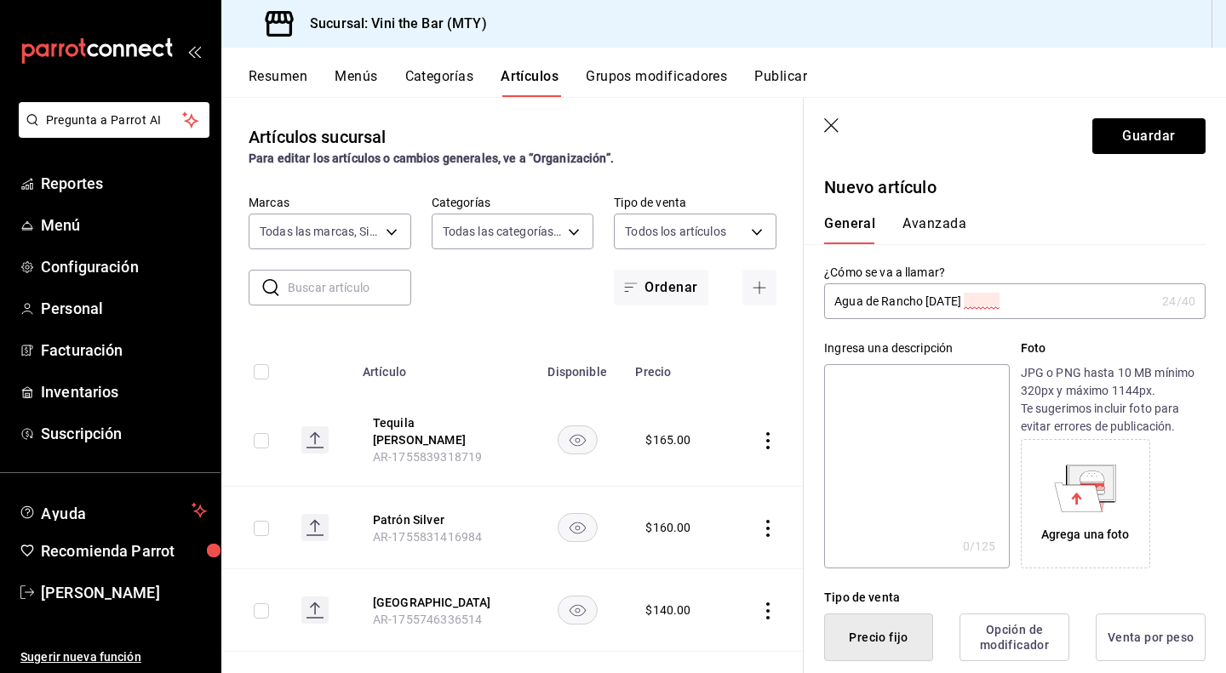
type input "$130.00"
click at [963, 302] on input "Agua de Rancho [DATE]" at bounding box center [989, 301] width 331 height 34
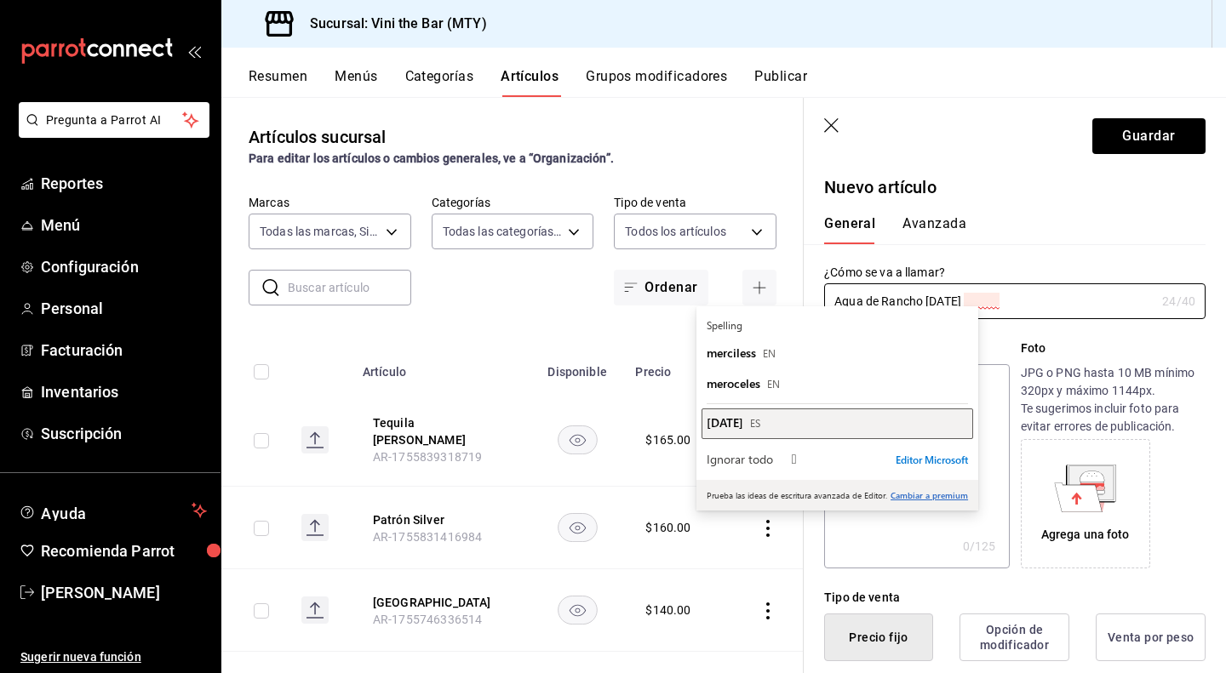
click at [889, 420] on div "[DATE] ES" at bounding box center [836, 422] width 261 height 16
type input "Agua de [GEOGRAPHIC_DATA][DATE]"
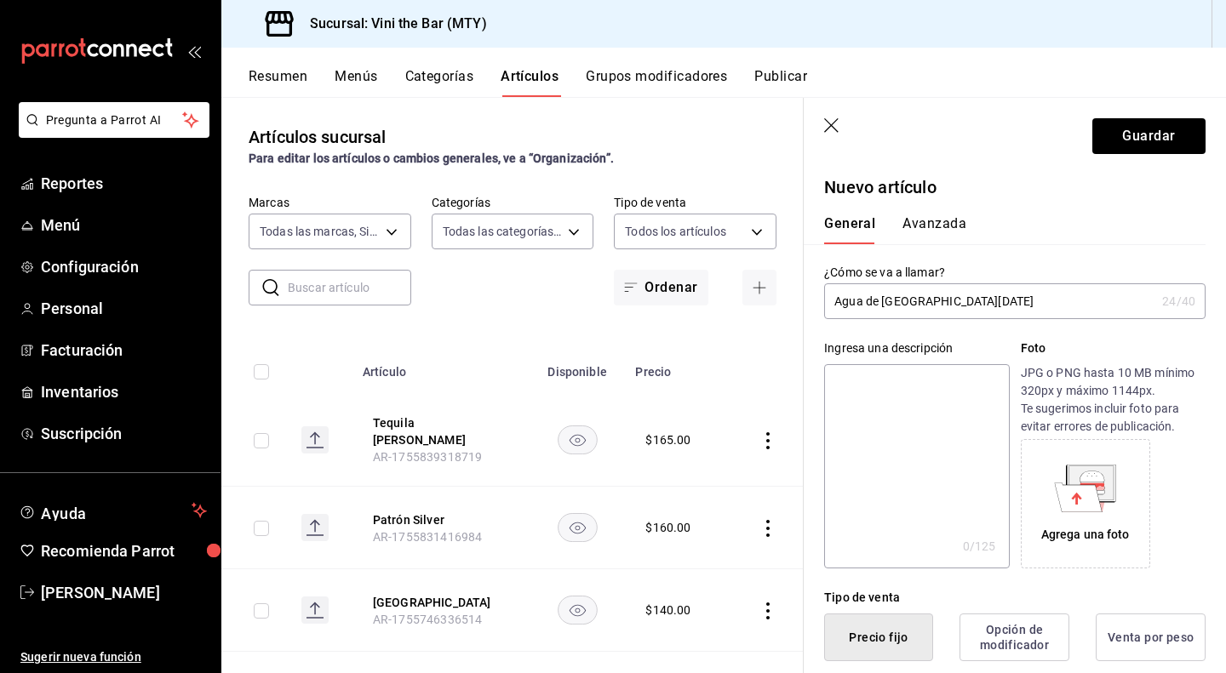
click at [832, 125] on icon "button" at bounding box center [832, 126] width 17 height 17
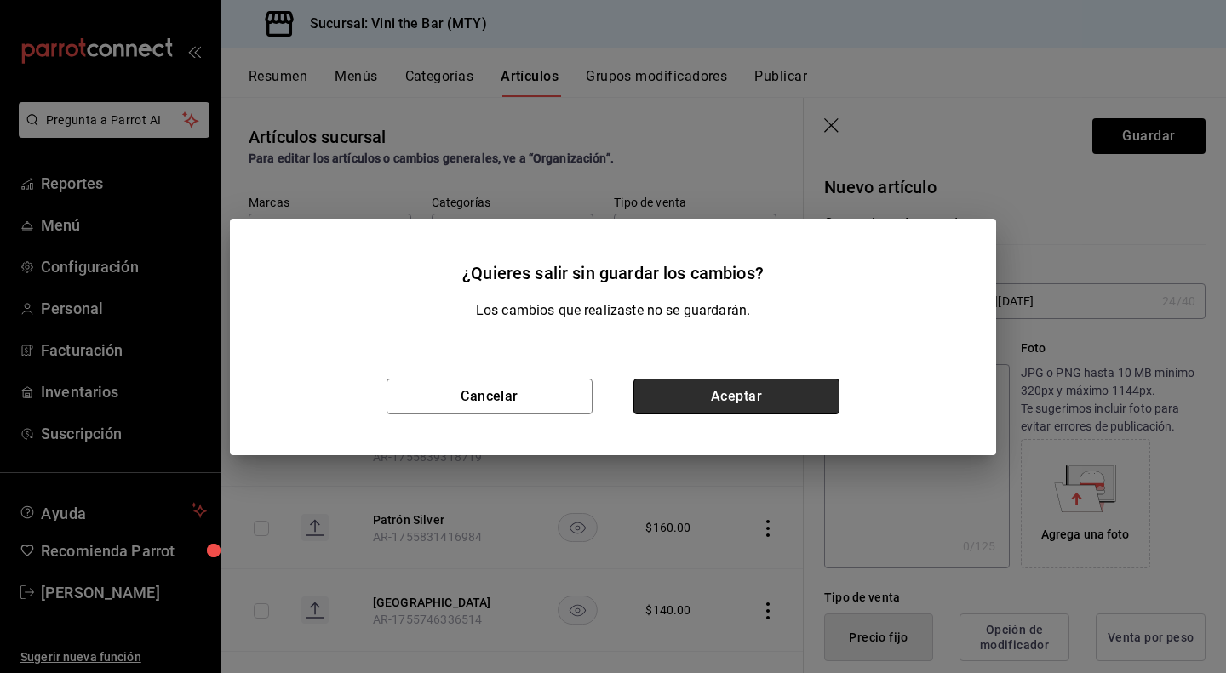
click at [725, 396] on button "Aceptar" at bounding box center [736, 397] width 206 height 36
